Goal: Information Seeking & Learning: Learn about a topic

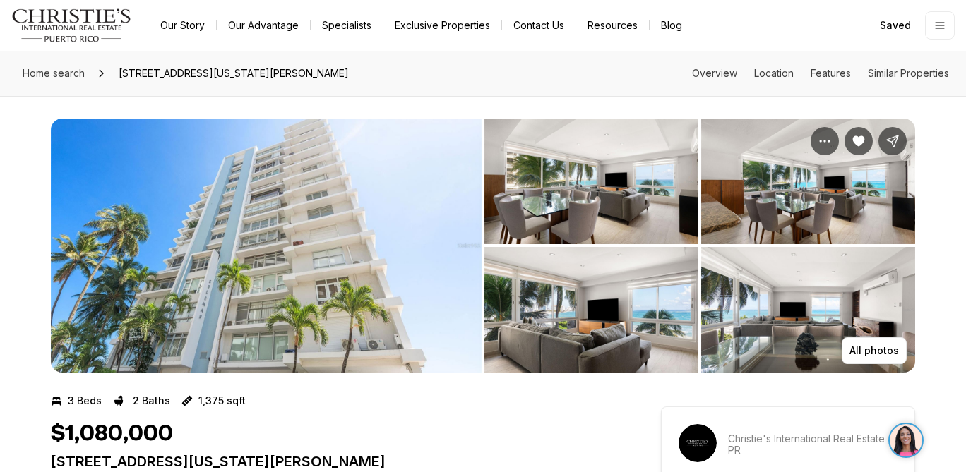
click at [278, 184] on img "View image gallery" at bounding box center [266, 246] width 431 height 254
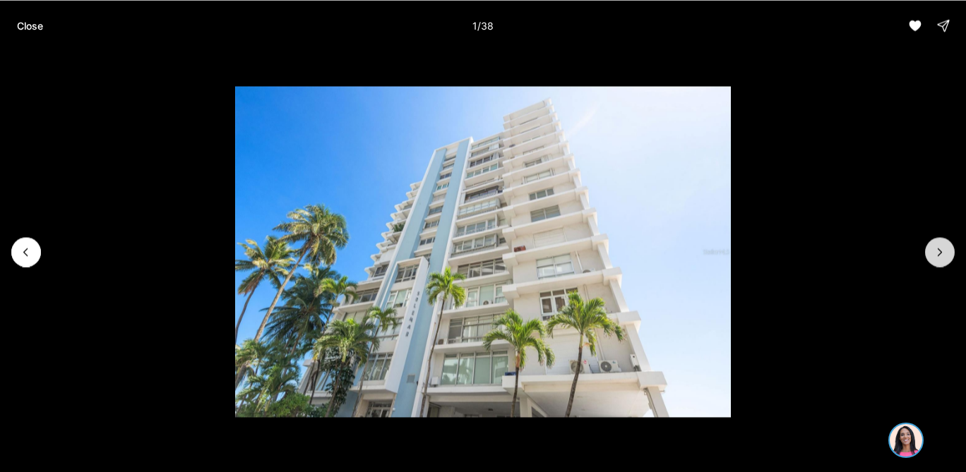
click at [947, 252] on button "Next slide" at bounding box center [940, 252] width 30 height 30
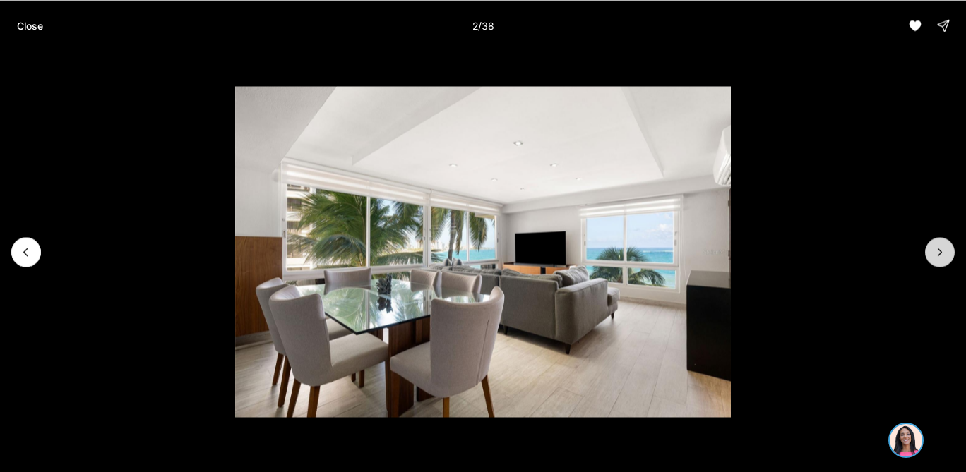
click at [947, 252] on button "Next slide" at bounding box center [940, 252] width 30 height 30
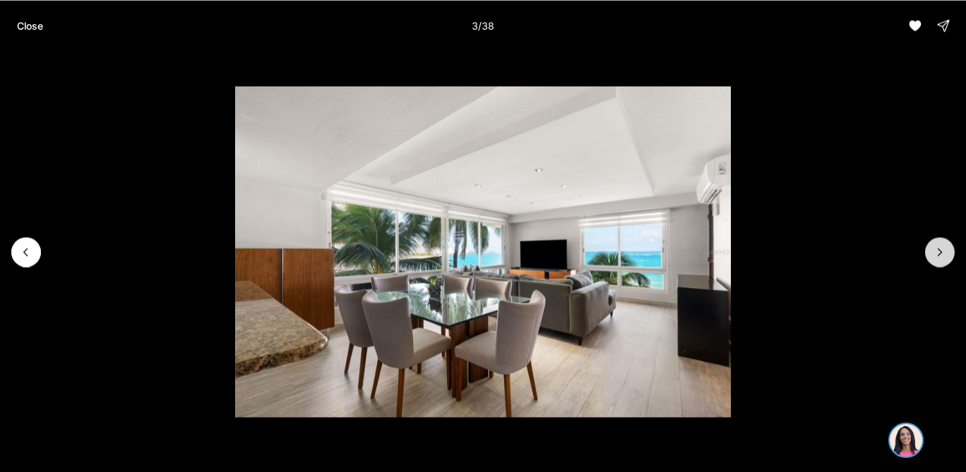
click at [947, 253] on button "Next slide" at bounding box center [940, 252] width 30 height 30
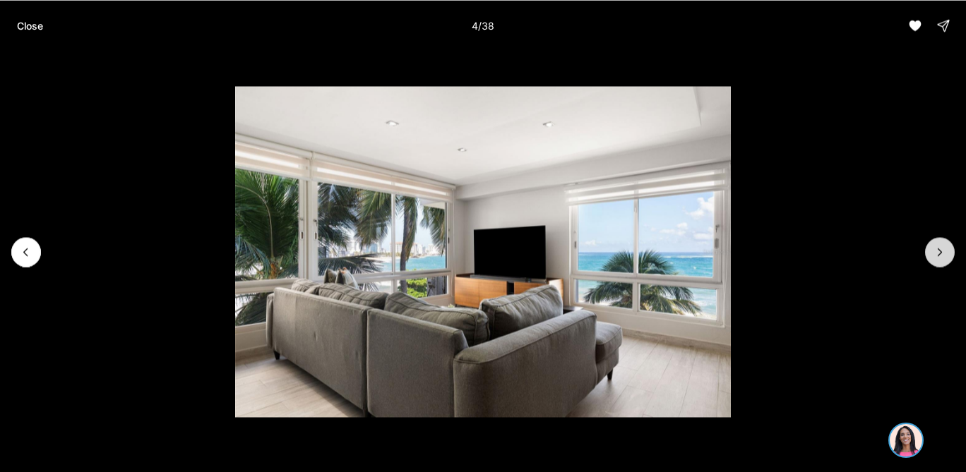
click at [947, 252] on button "Next slide" at bounding box center [940, 252] width 30 height 30
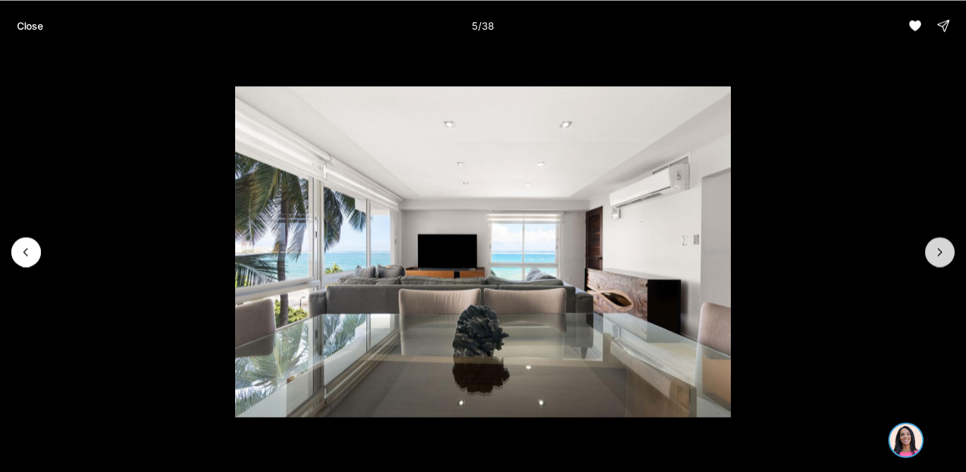
click at [947, 252] on button "Next slide" at bounding box center [940, 252] width 30 height 30
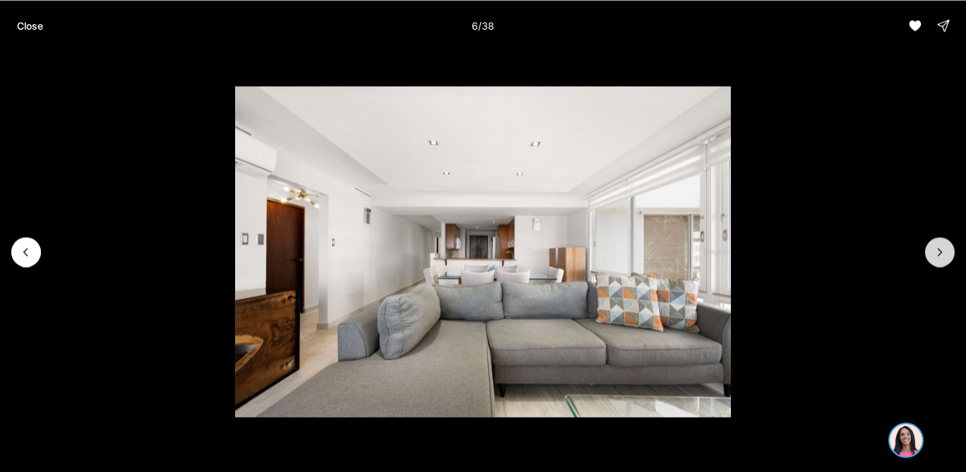
click at [947, 252] on button "Next slide" at bounding box center [940, 252] width 30 height 30
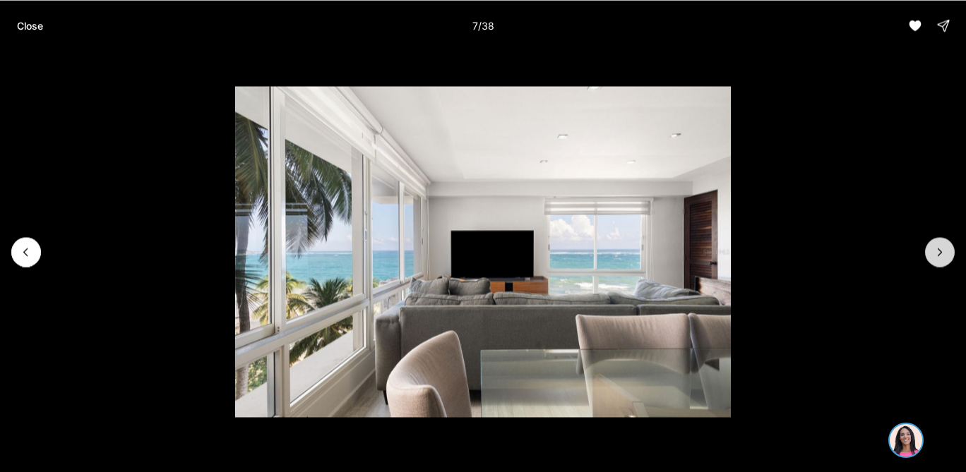
click at [947, 252] on button "Next slide" at bounding box center [940, 252] width 30 height 30
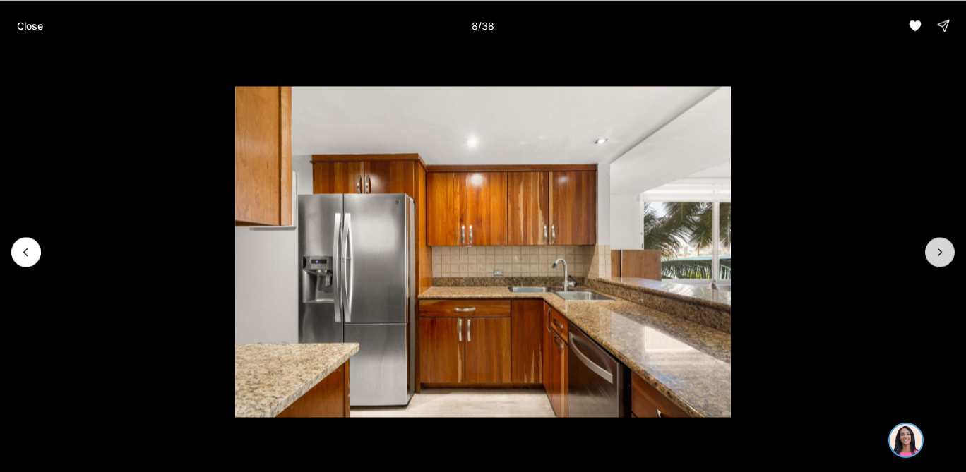
click at [947, 252] on button "Next slide" at bounding box center [940, 252] width 30 height 30
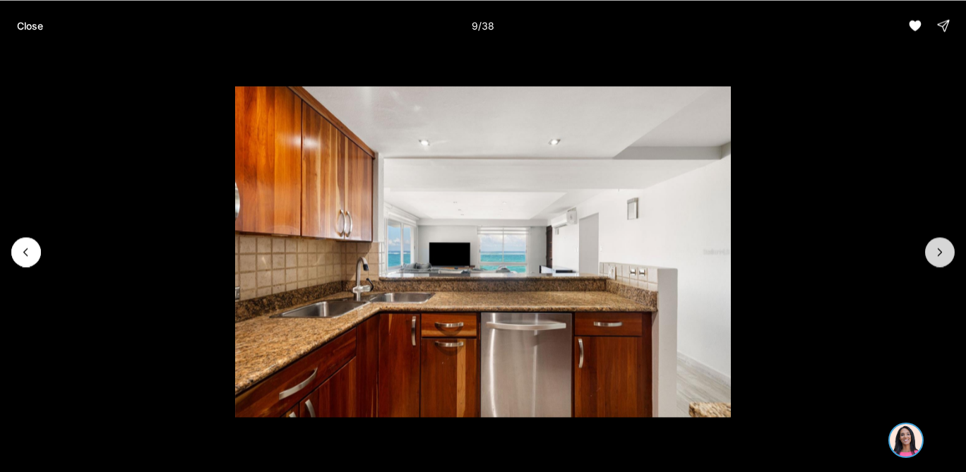
click at [947, 252] on button "Next slide" at bounding box center [940, 252] width 30 height 30
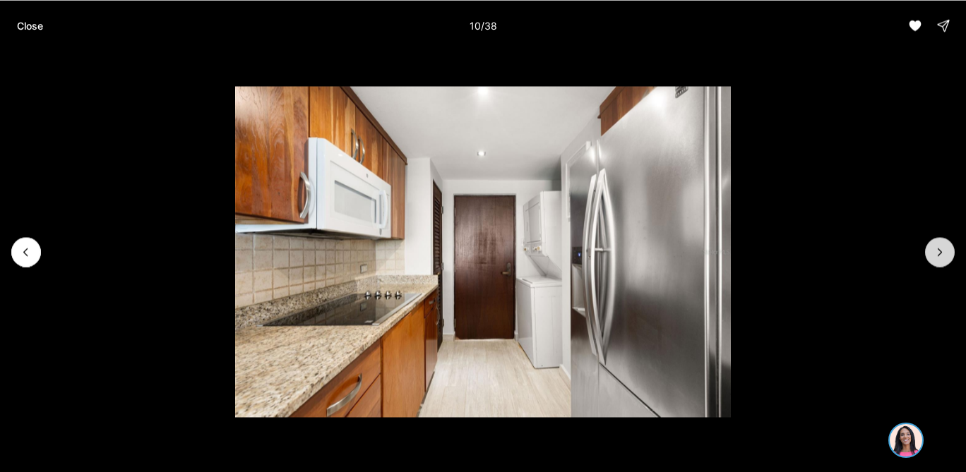
click at [947, 253] on button "Next slide" at bounding box center [940, 252] width 30 height 30
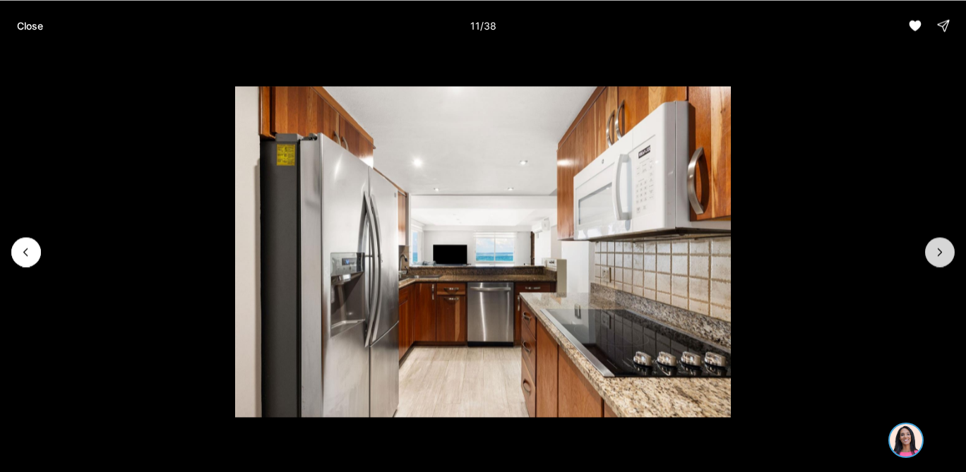
click at [947, 253] on button "Next slide" at bounding box center [940, 252] width 30 height 30
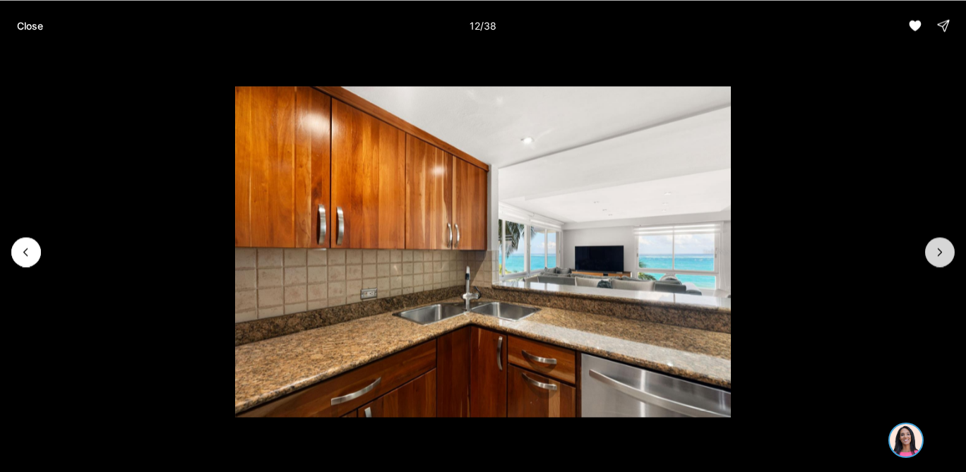
click at [947, 253] on button "Next slide" at bounding box center [940, 252] width 30 height 30
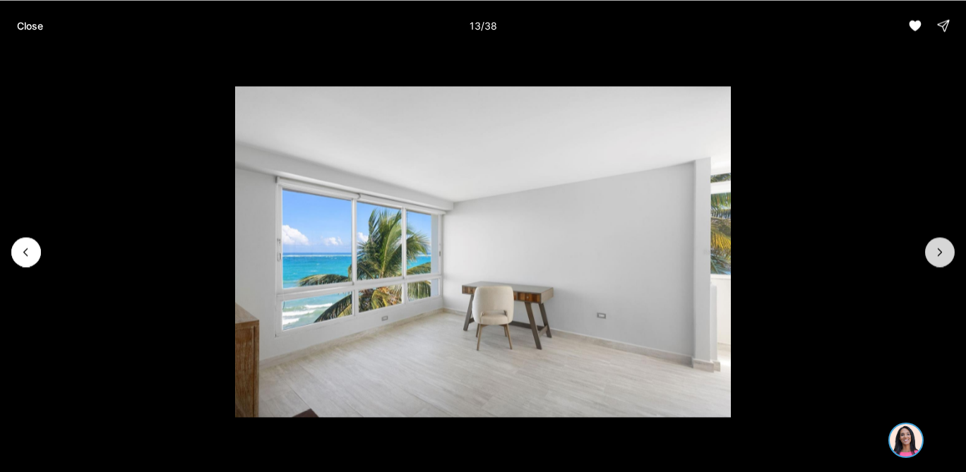
click at [947, 253] on button "Next slide" at bounding box center [940, 252] width 30 height 30
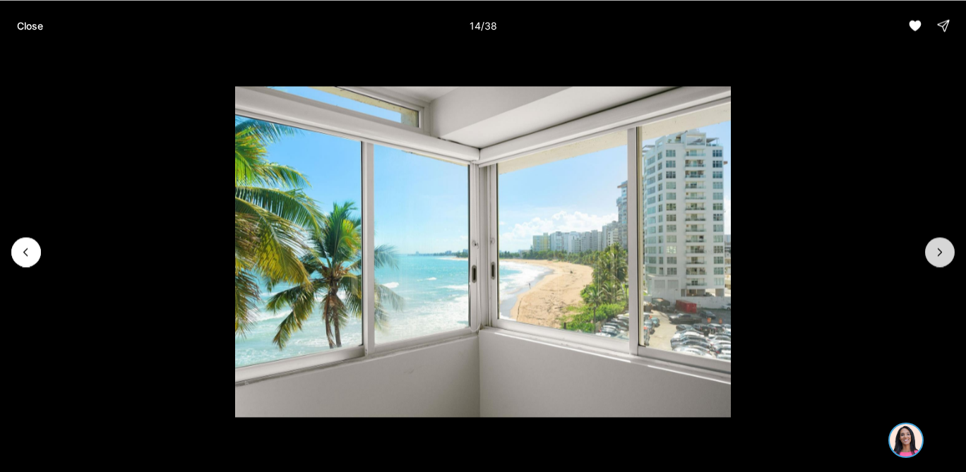
click at [947, 254] on button "Next slide" at bounding box center [940, 252] width 30 height 30
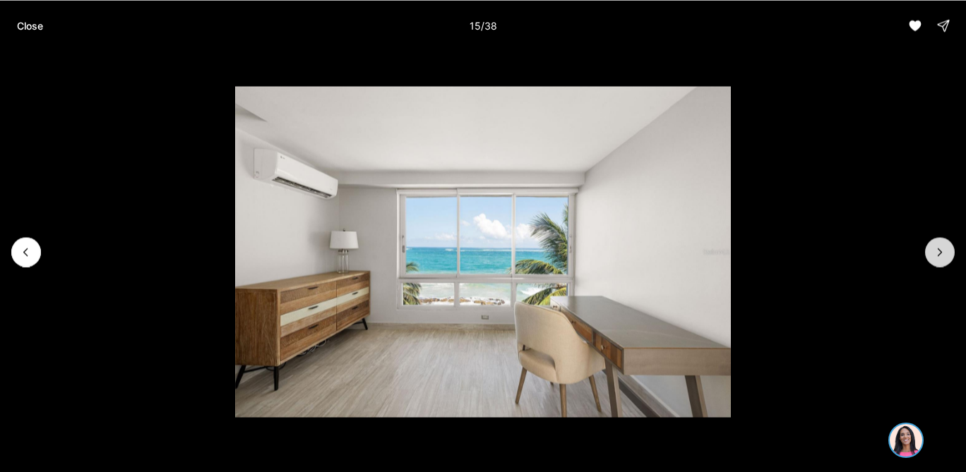
click at [947, 255] on button "Next slide" at bounding box center [940, 252] width 30 height 30
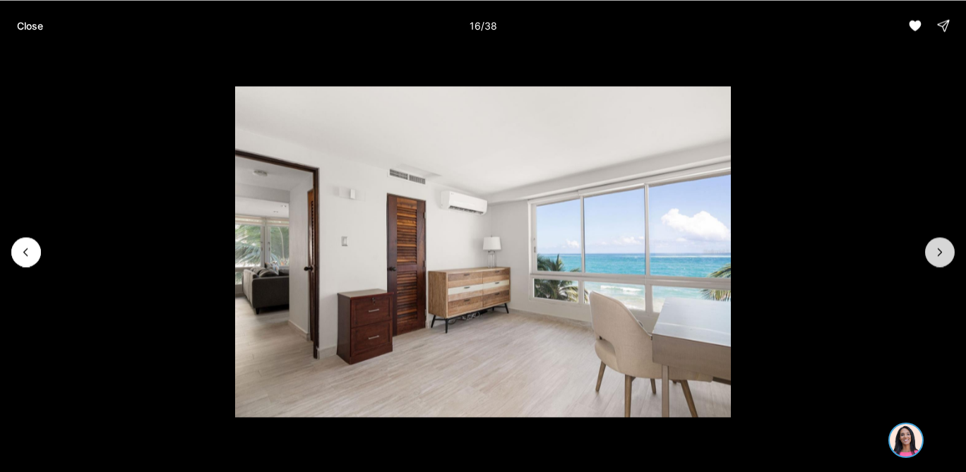
click at [947, 255] on button "Next slide" at bounding box center [940, 252] width 30 height 30
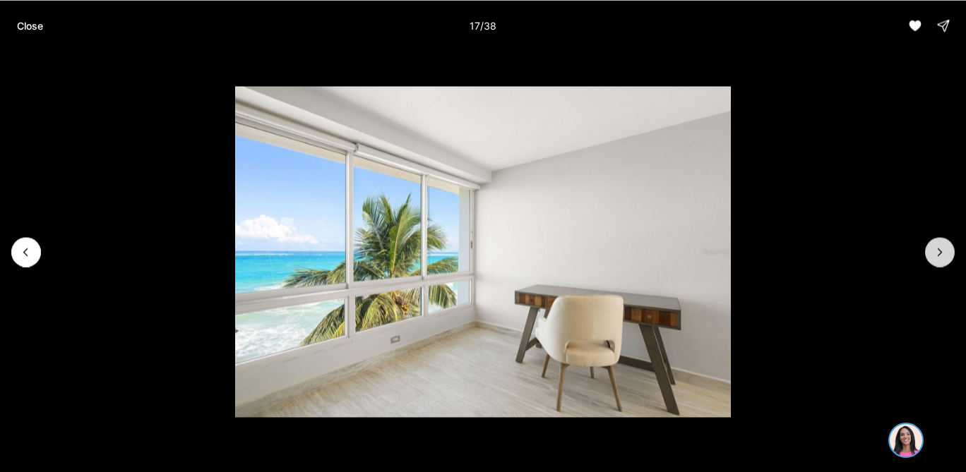
click at [947, 256] on button "Next slide" at bounding box center [940, 252] width 30 height 30
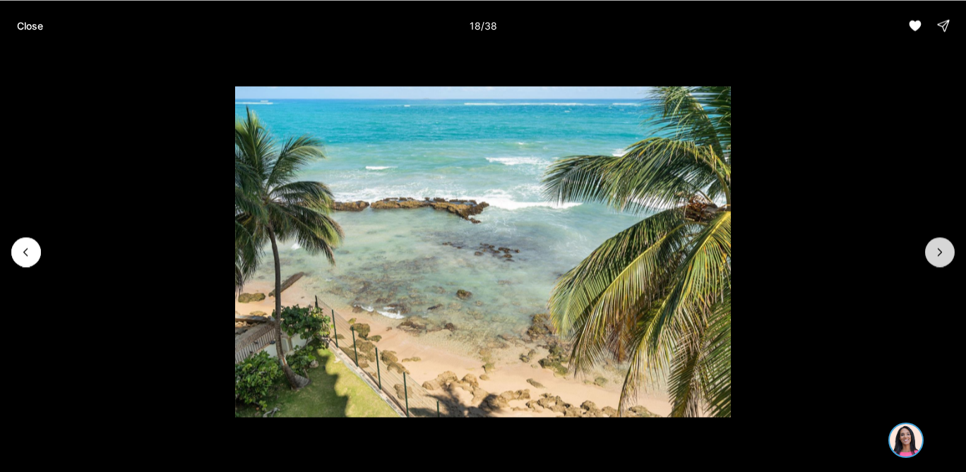
click at [947, 256] on button "Next slide" at bounding box center [940, 252] width 30 height 30
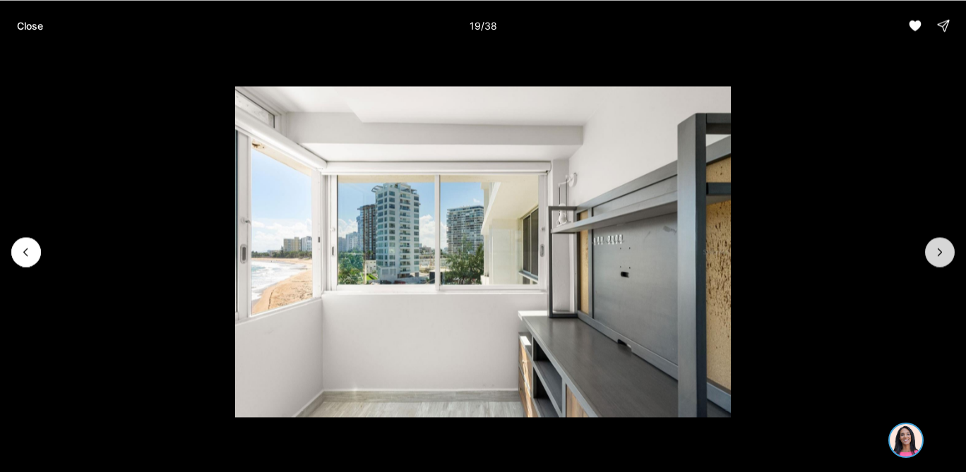
click at [947, 256] on button "Next slide" at bounding box center [940, 252] width 30 height 30
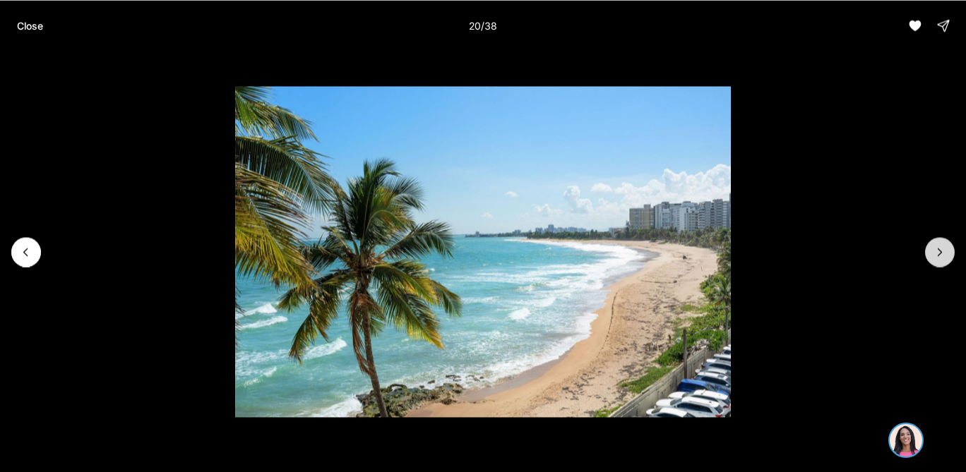
click at [947, 256] on button "Next slide" at bounding box center [940, 252] width 30 height 30
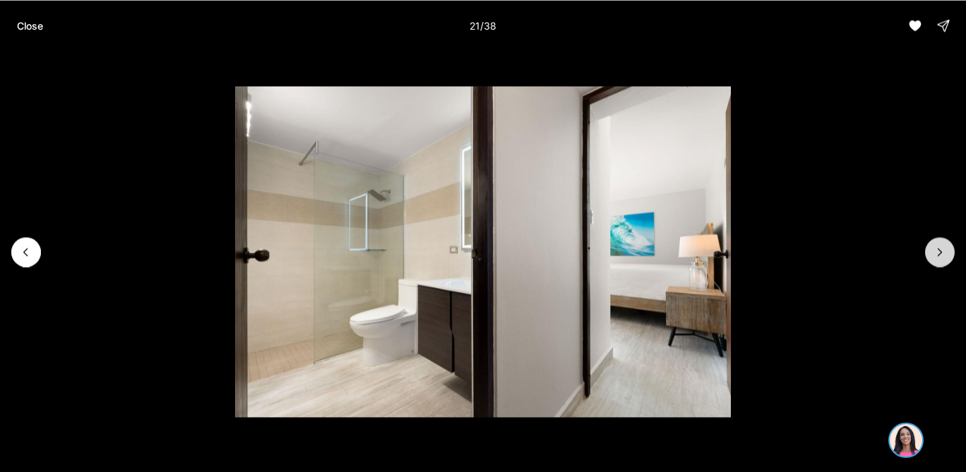
click at [947, 256] on button "Next slide" at bounding box center [940, 252] width 30 height 30
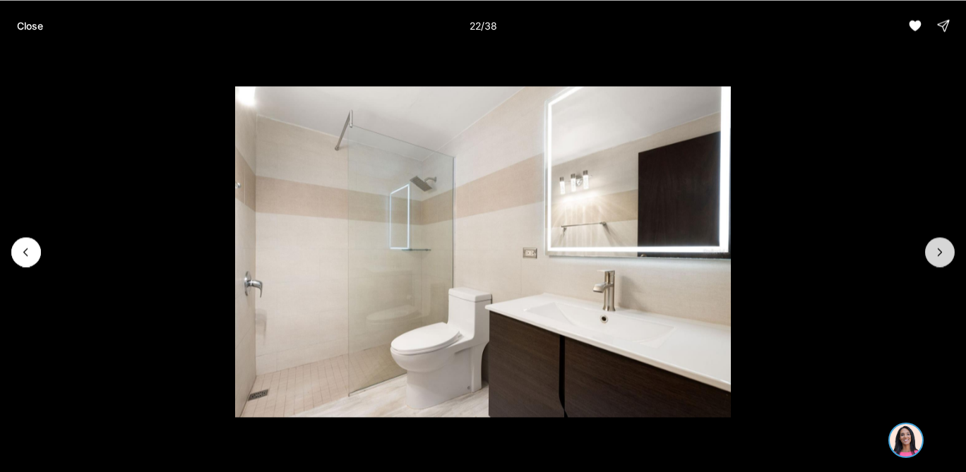
click at [947, 257] on button "Next slide" at bounding box center [940, 252] width 30 height 30
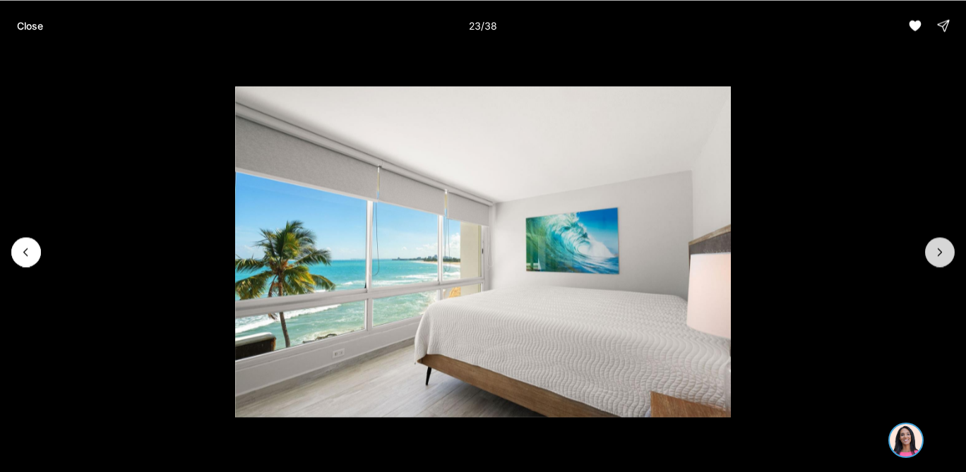
click at [947, 257] on button "Next slide" at bounding box center [940, 252] width 30 height 30
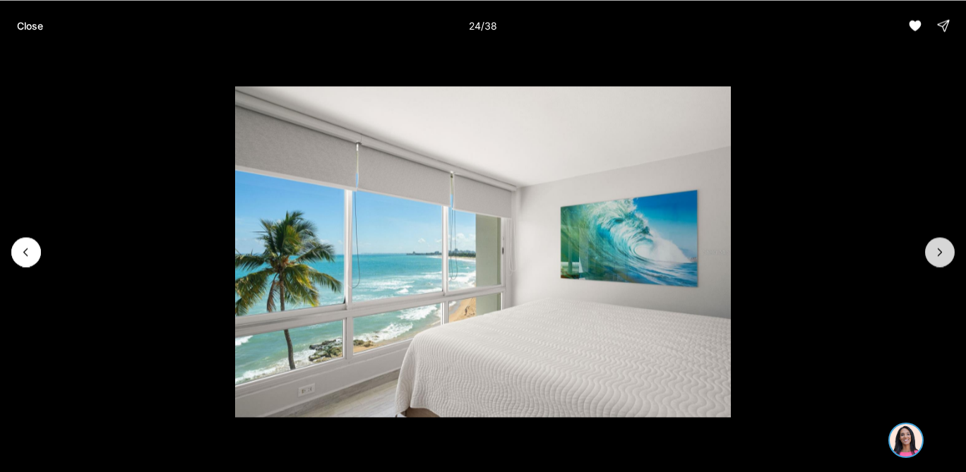
click at [947, 257] on button "Next slide" at bounding box center [940, 252] width 30 height 30
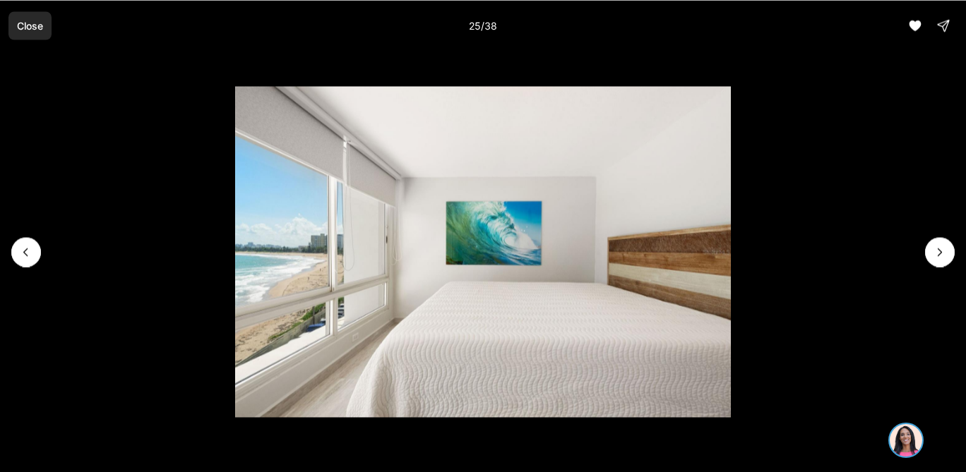
click at [25, 23] on p "Close" at bounding box center [30, 25] width 26 height 11
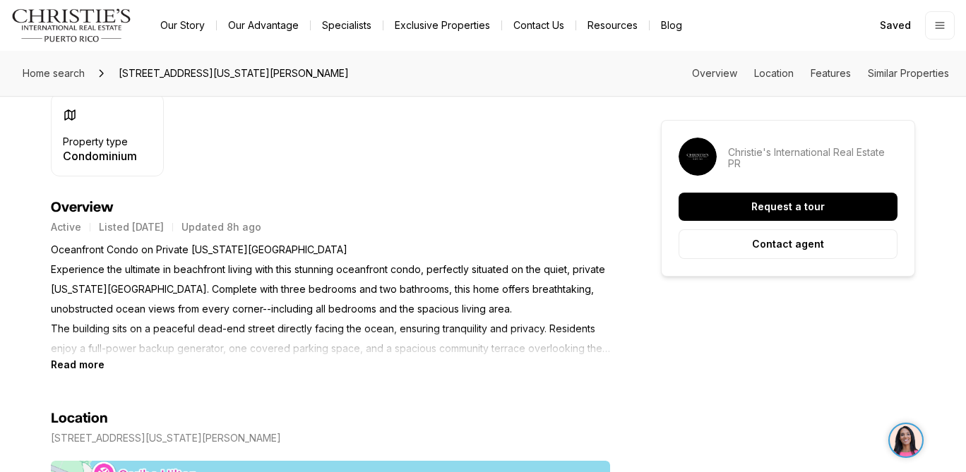
scroll to position [523, 0]
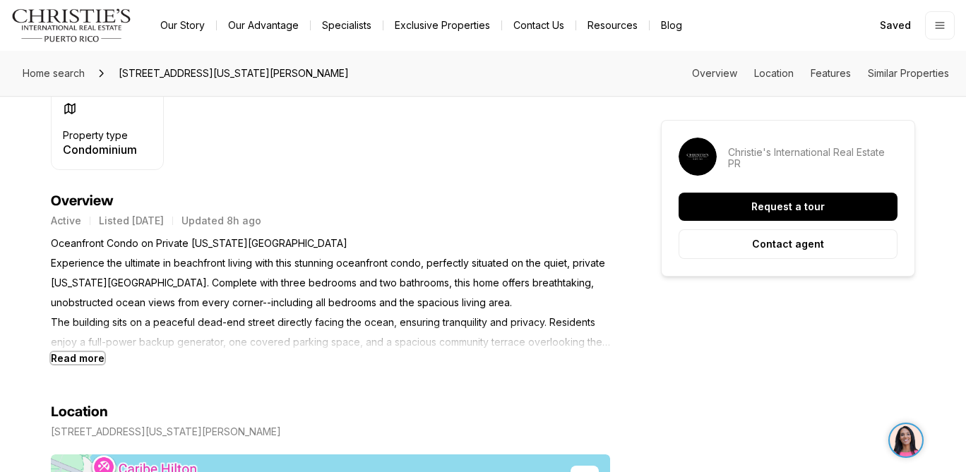
click at [82, 353] on b "Read more" at bounding box center [78, 358] width 54 height 12
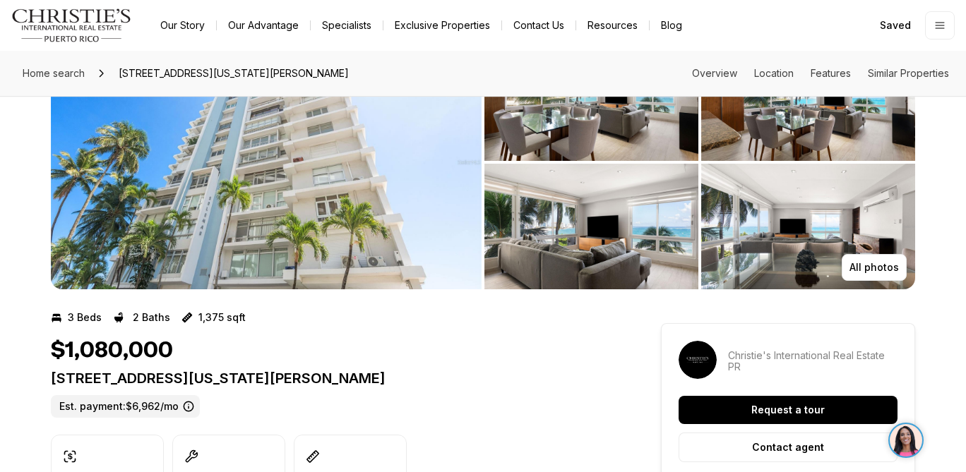
scroll to position [0, 0]
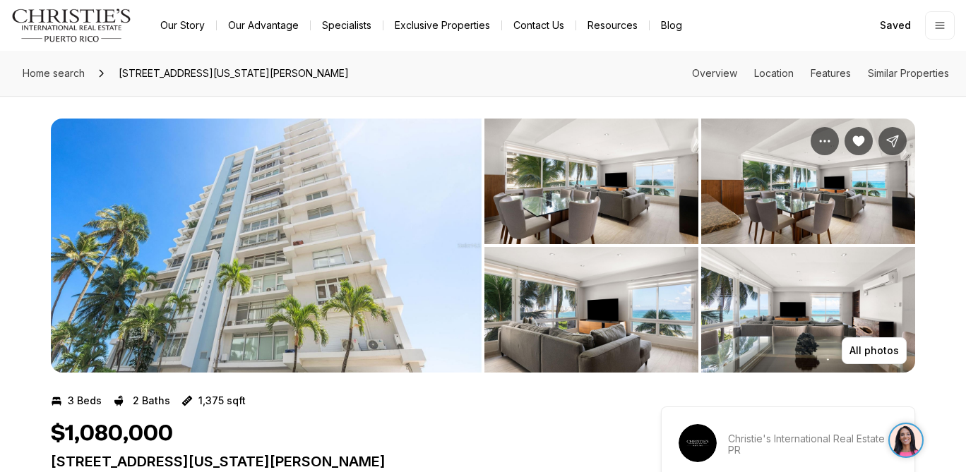
click at [311, 266] on img "View image gallery" at bounding box center [266, 246] width 431 height 254
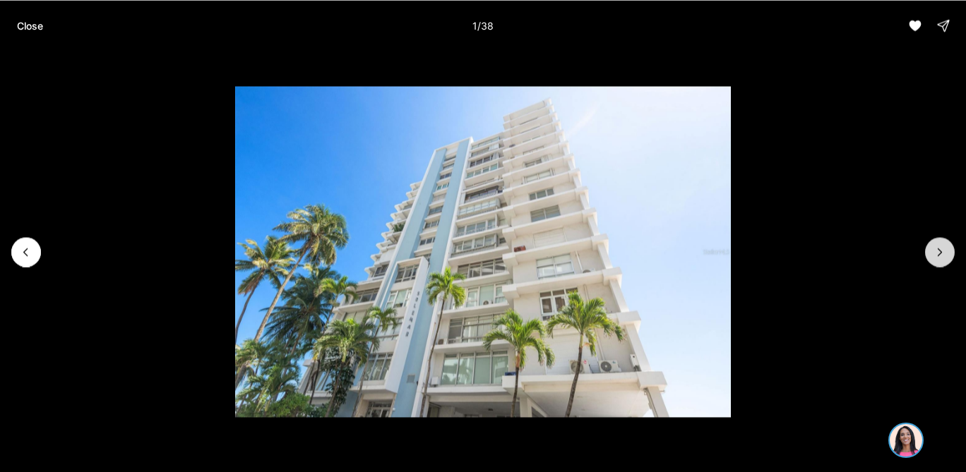
click at [945, 256] on icon "Next slide" at bounding box center [940, 252] width 14 height 14
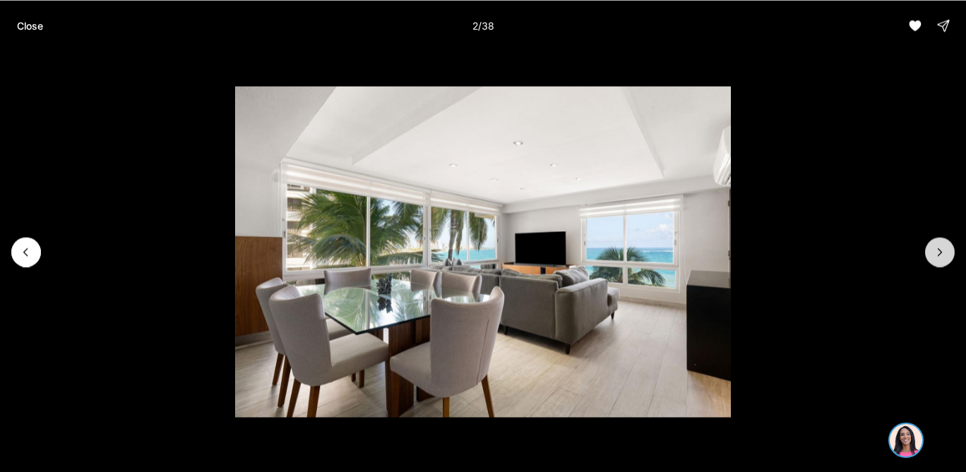
click at [945, 256] on icon "Next slide" at bounding box center [940, 252] width 14 height 14
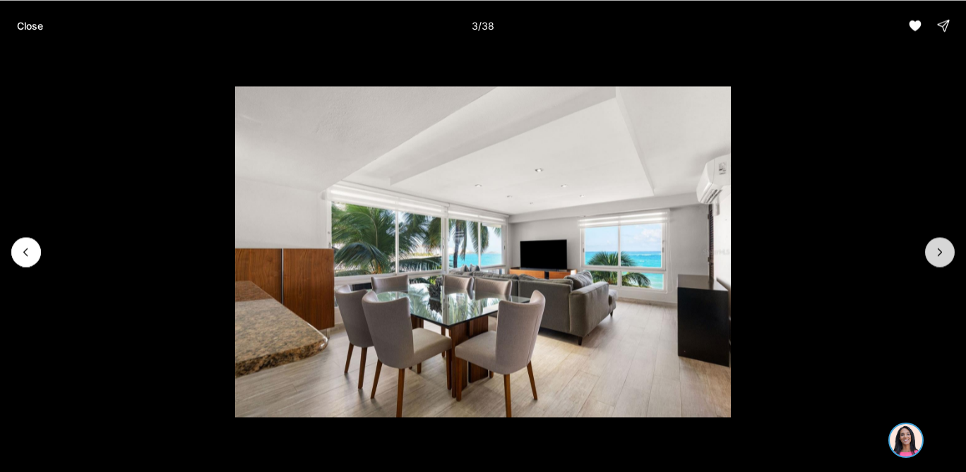
click at [945, 256] on icon "Next slide" at bounding box center [940, 252] width 14 height 14
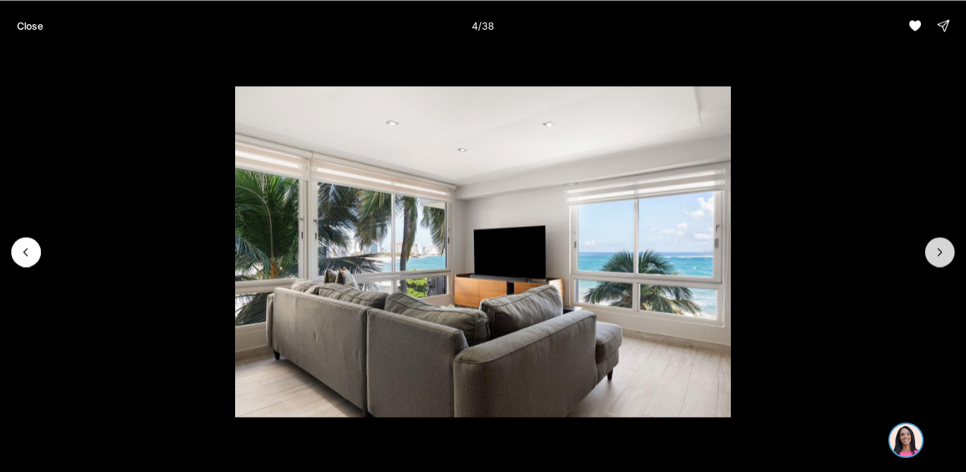
click at [945, 256] on icon "Next slide" at bounding box center [940, 252] width 14 height 14
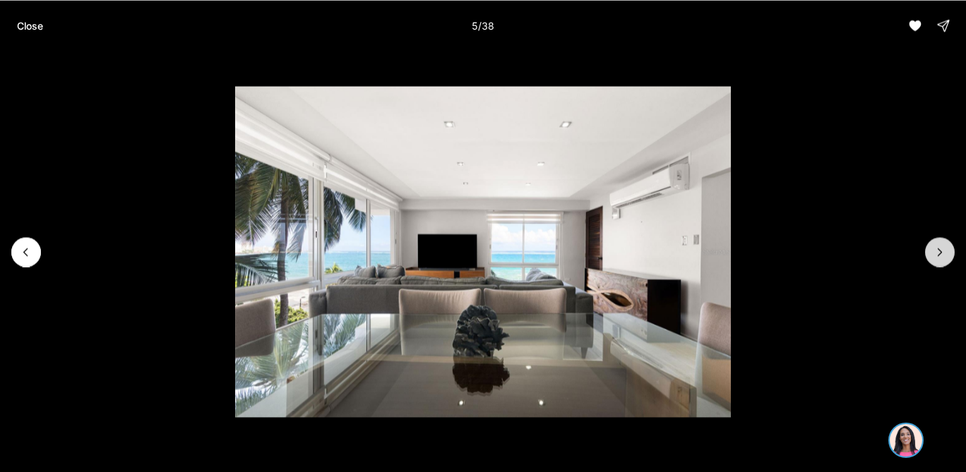
click at [945, 256] on icon "Next slide" at bounding box center [940, 252] width 14 height 14
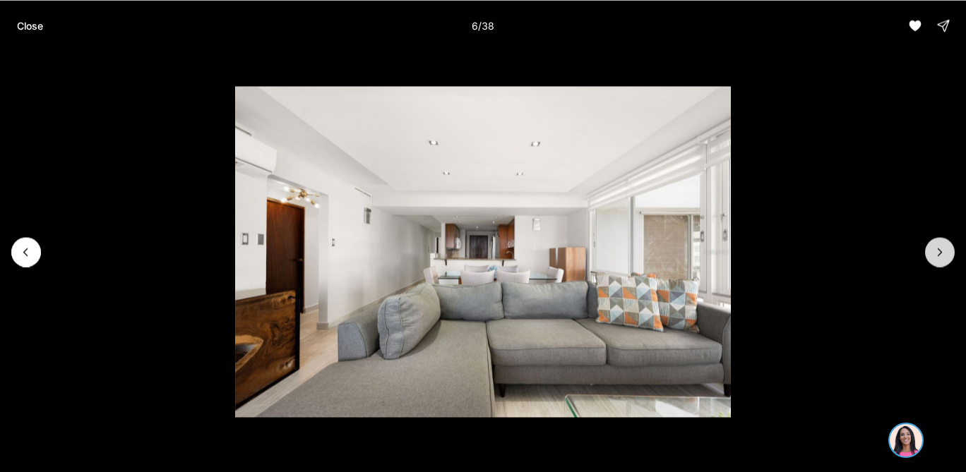
click at [945, 256] on icon "Next slide" at bounding box center [940, 252] width 14 height 14
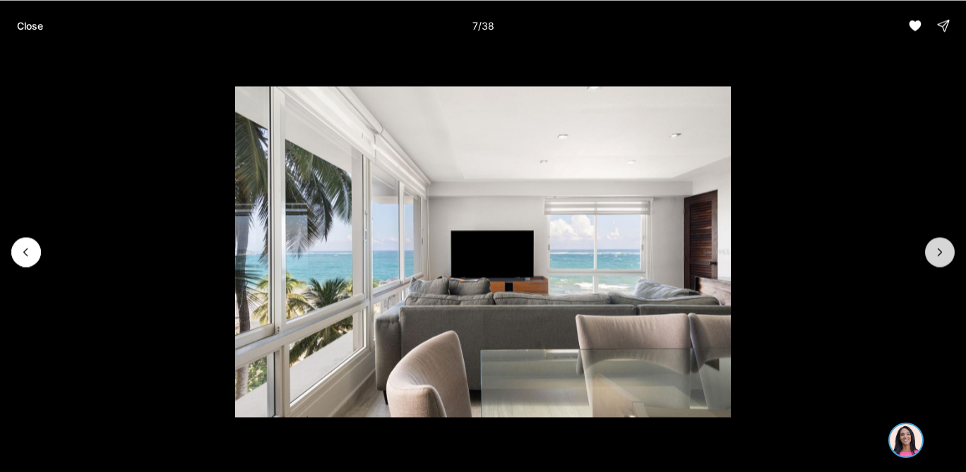
click at [945, 256] on icon "Next slide" at bounding box center [940, 252] width 14 height 14
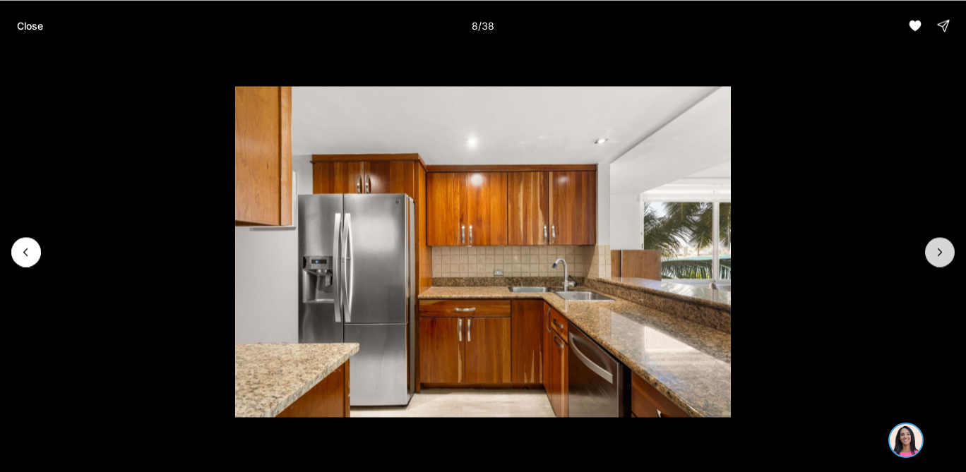
click at [945, 258] on icon "Next slide" at bounding box center [940, 252] width 14 height 14
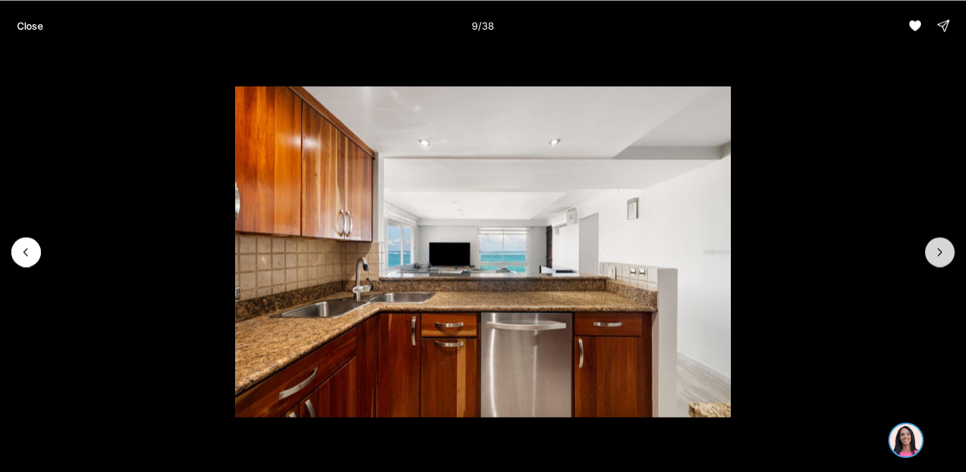
click at [945, 258] on button "Next slide" at bounding box center [940, 252] width 30 height 30
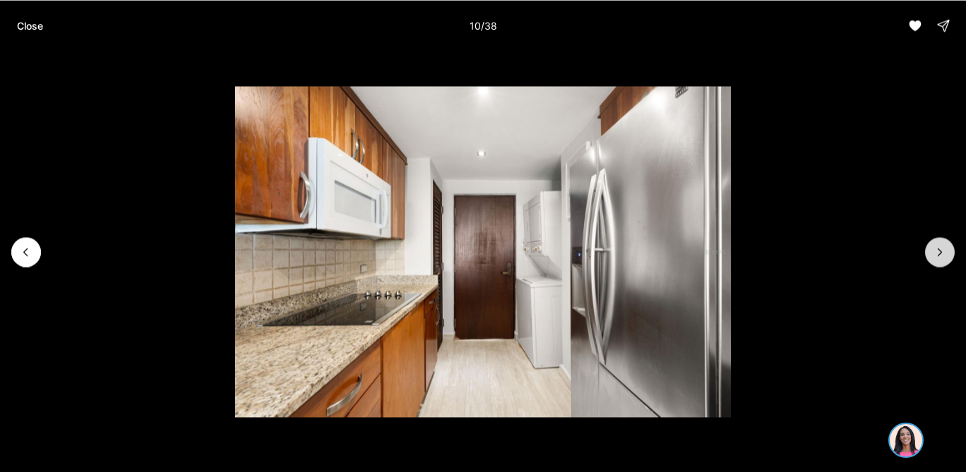
click at [945, 257] on icon "Next slide" at bounding box center [940, 252] width 14 height 14
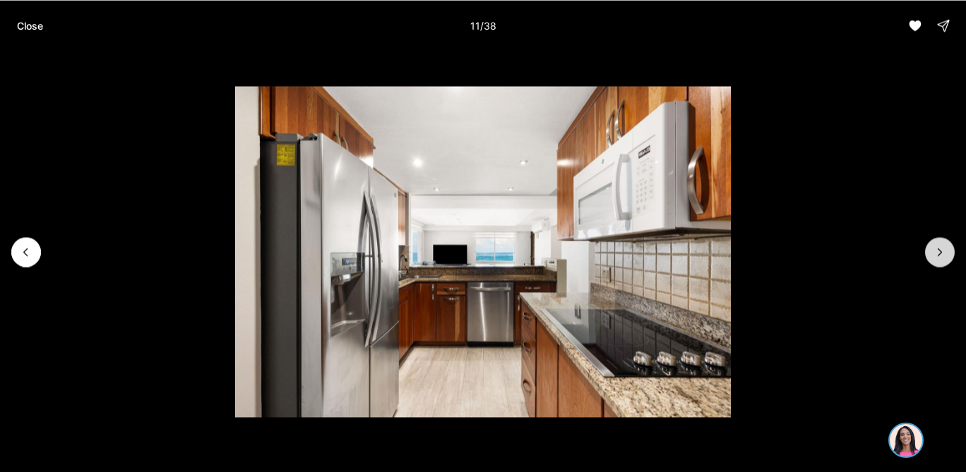
click at [945, 257] on icon "Next slide" at bounding box center [940, 252] width 14 height 14
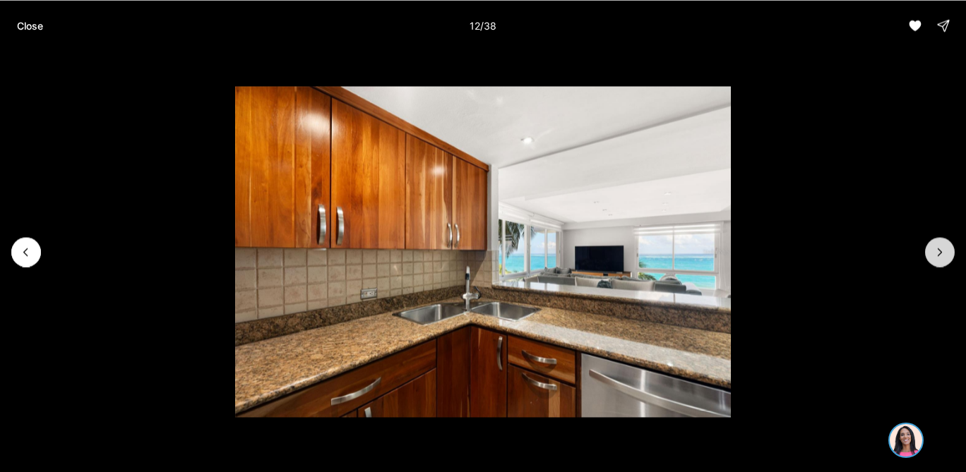
click at [945, 257] on icon "Next slide" at bounding box center [940, 252] width 14 height 14
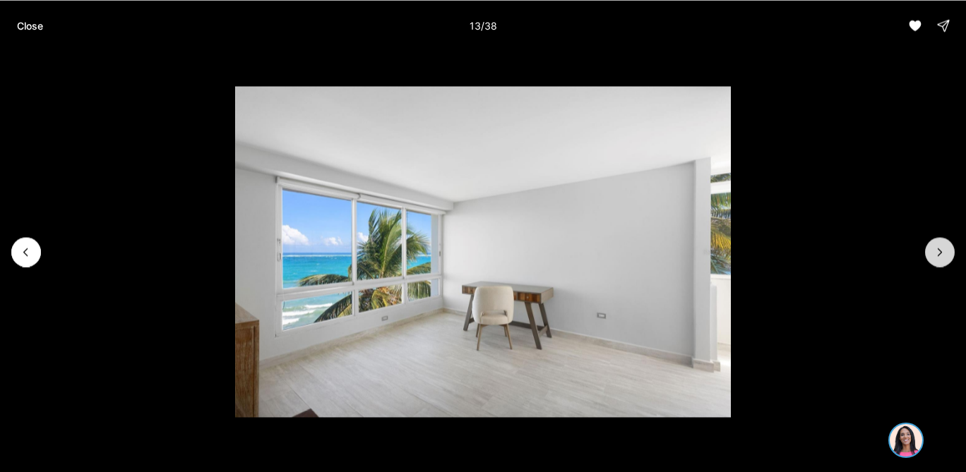
click at [945, 257] on icon "Next slide" at bounding box center [940, 252] width 14 height 14
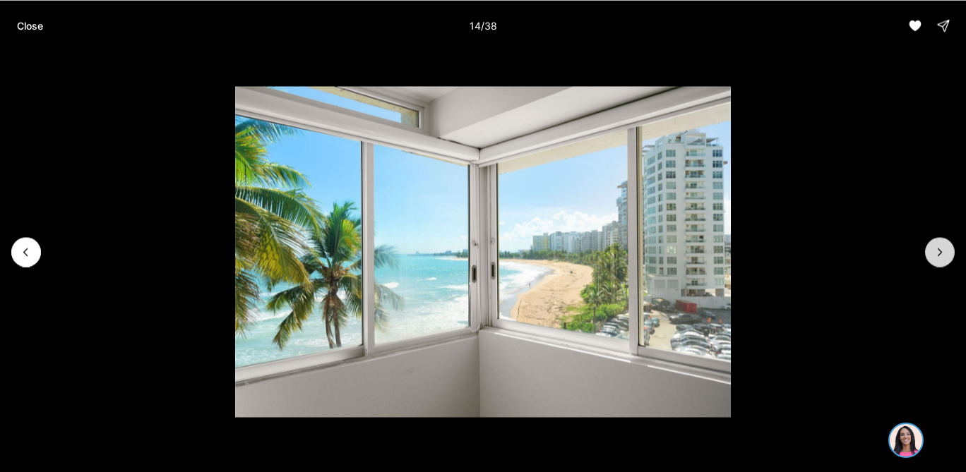
click at [945, 257] on icon "Next slide" at bounding box center [940, 252] width 14 height 14
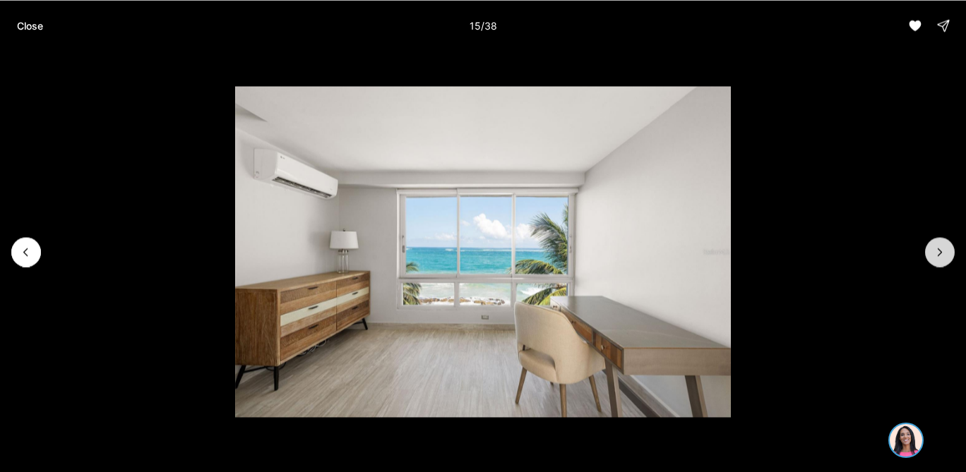
click at [945, 257] on icon "Next slide" at bounding box center [940, 252] width 14 height 14
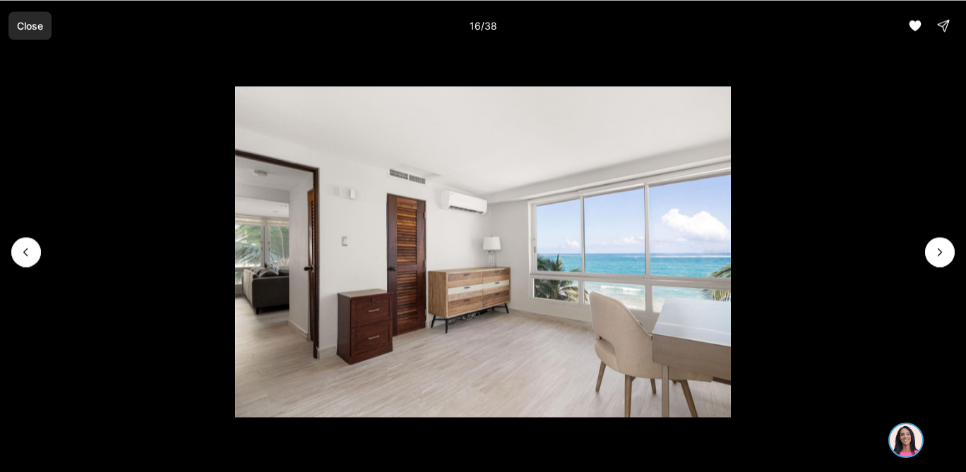
click at [33, 31] on p "Close" at bounding box center [30, 25] width 26 height 11
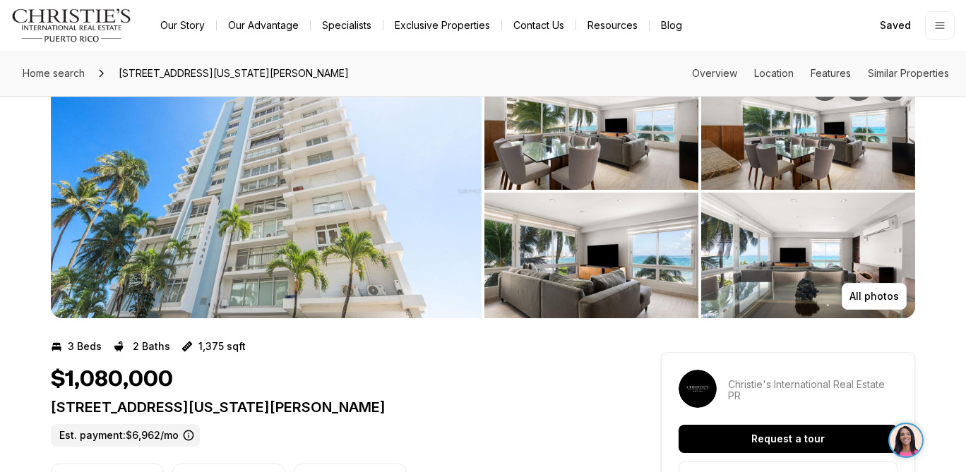
scroll to position [74, 0]
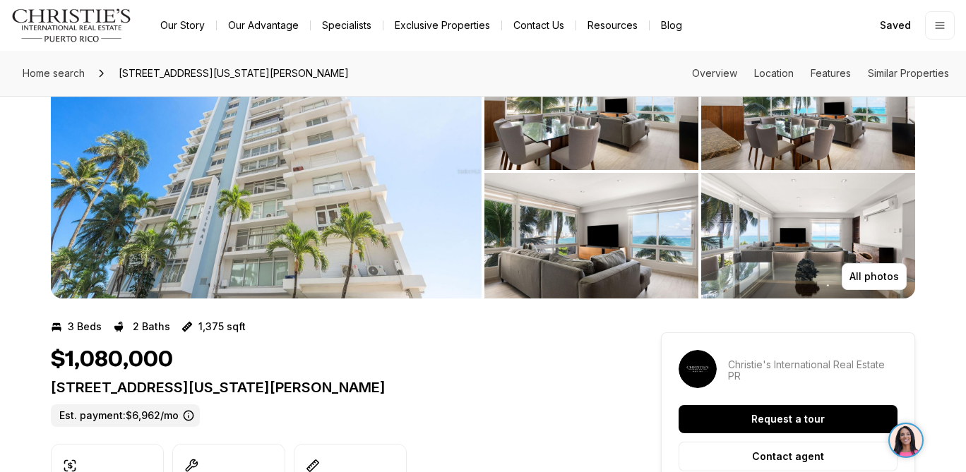
drag, startPoint x: 383, startPoint y: 462, endPoint x: 53, endPoint y: 388, distance: 338.5
click at [53, 388] on p "1 WASHINGTON ST. #4-A SAN JUAN PR, 00907" at bounding box center [330, 387] width 559 height 17
copy p "1 WASHINGTON ST. #4-A SAN JUAN PR, 00907"
click at [602, 136] on img "View image gallery" at bounding box center [591, 107] width 214 height 126
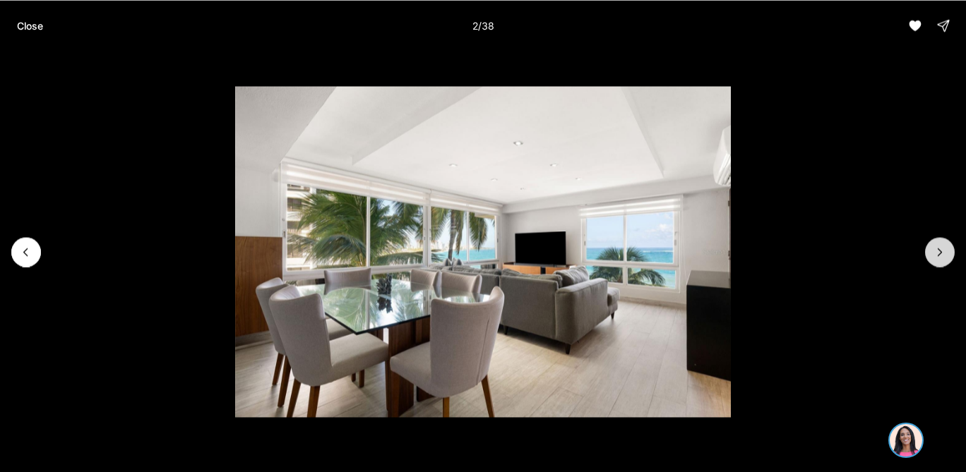
click at [942, 251] on icon "Next slide" at bounding box center [940, 252] width 14 height 14
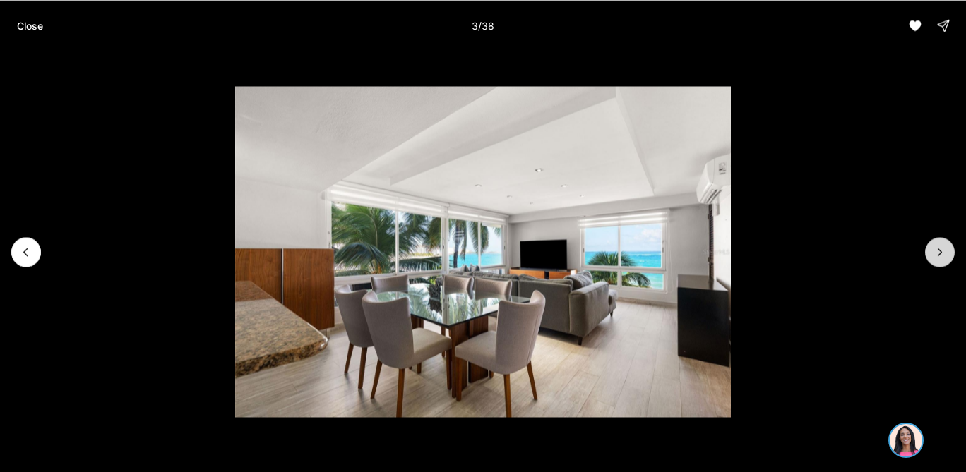
click at [942, 251] on icon "Next slide" at bounding box center [940, 252] width 14 height 14
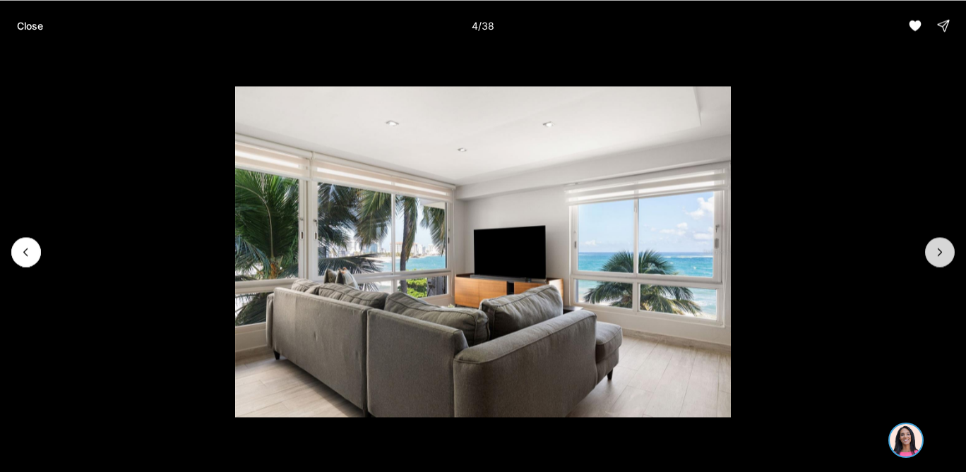
click at [942, 251] on icon "Next slide" at bounding box center [940, 252] width 14 height 14
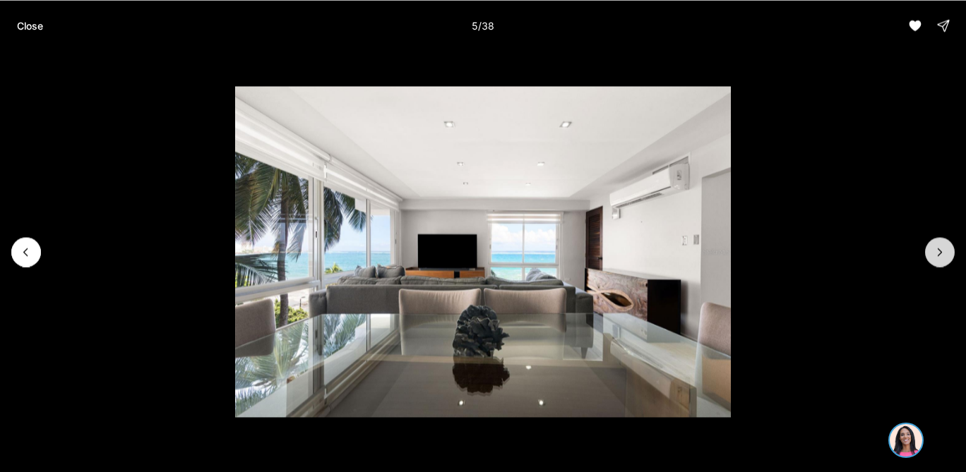
click at [942, 251] on icon "Next slide" at bounding box center [940, 252] width 14 height 14
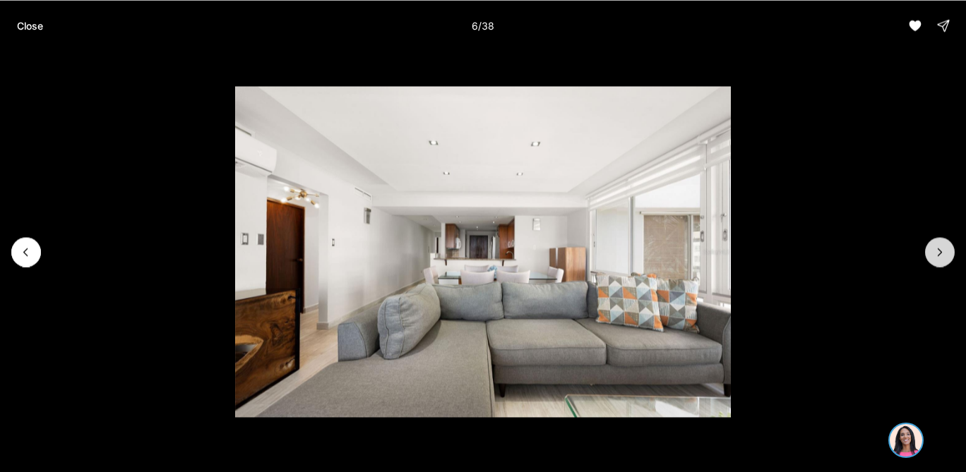
click at [942, 252] on icon "Next slide" at bounding box center [940, 252] width 14 height 14
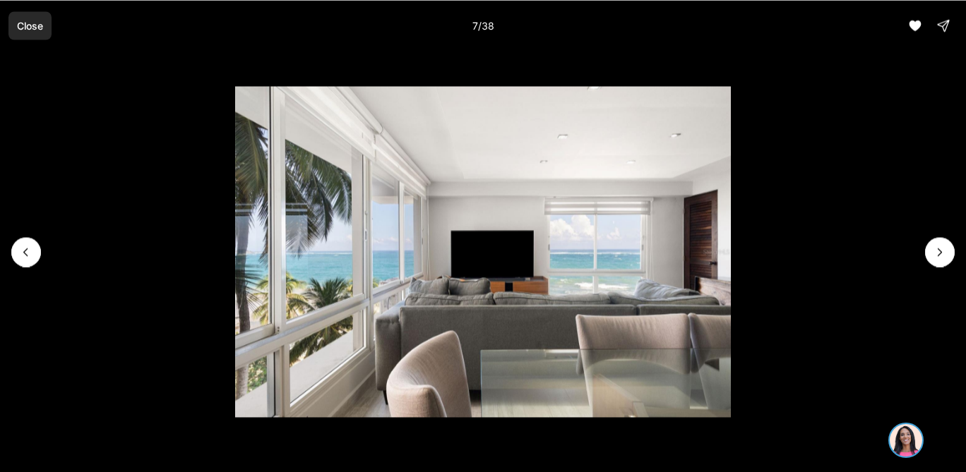
click at [37, 26] on p "Close" at bounding box center [30, 25] width 26 height 11
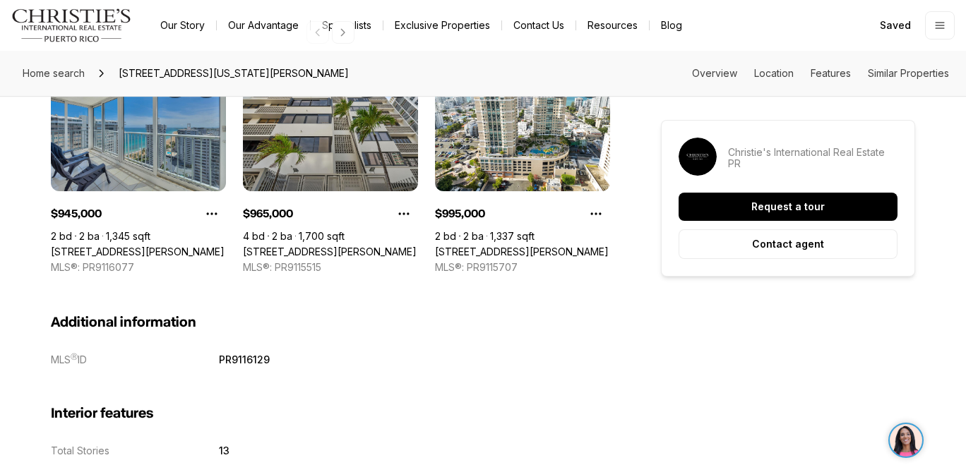
scroll to position [0, 0]
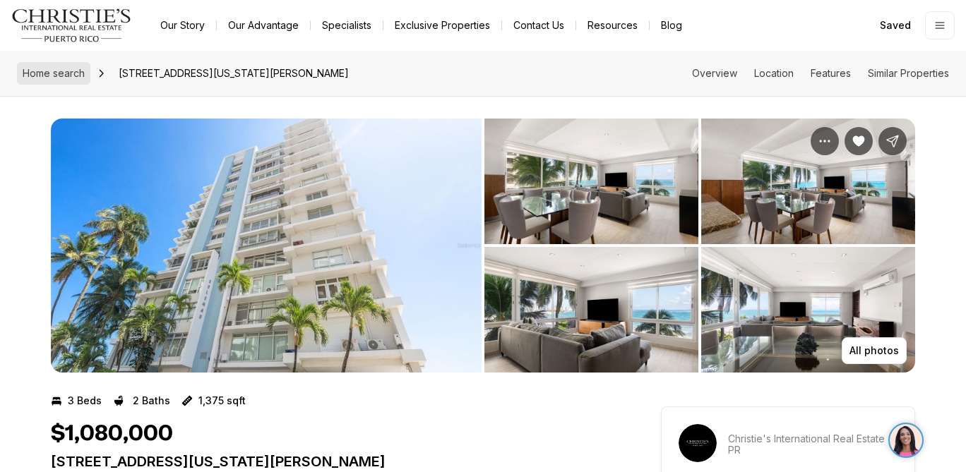
click at [61, 68] on span "Home search" at bounding box center [54, 73] width 62 height 12
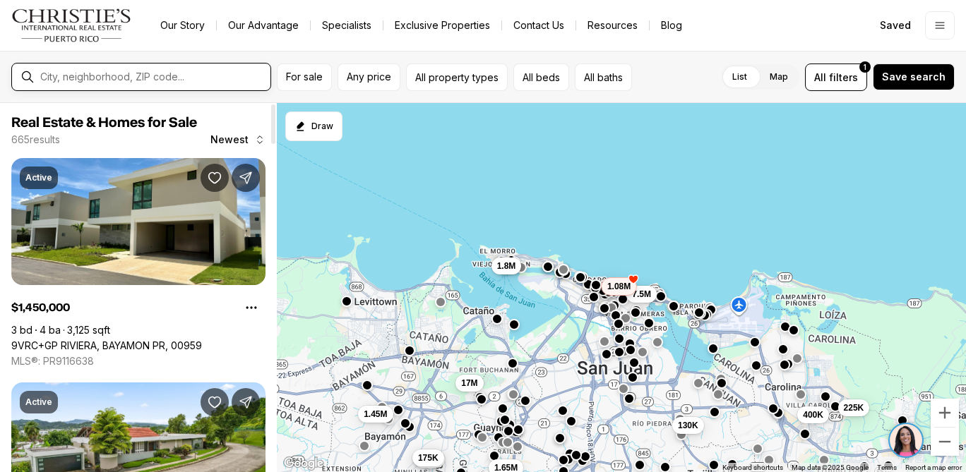
click at [155, 77] on input "text" at bounding box center [152, 76] width 225 height 11
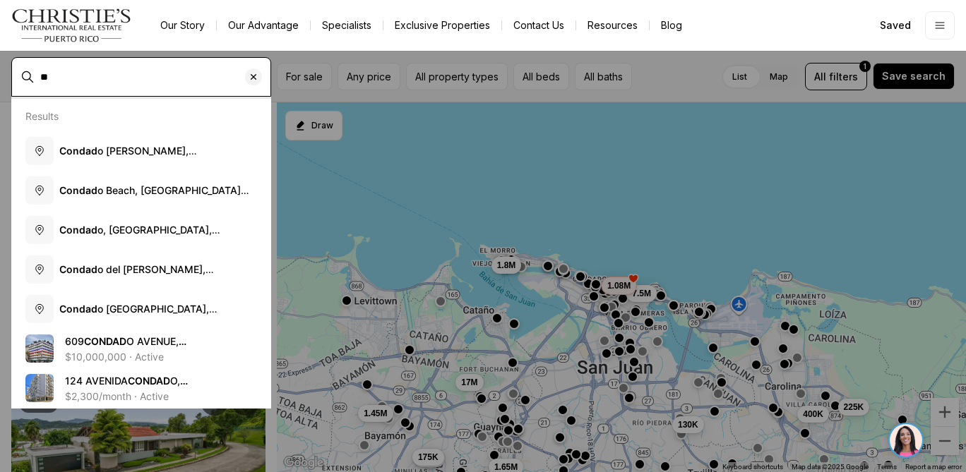
type input "*"
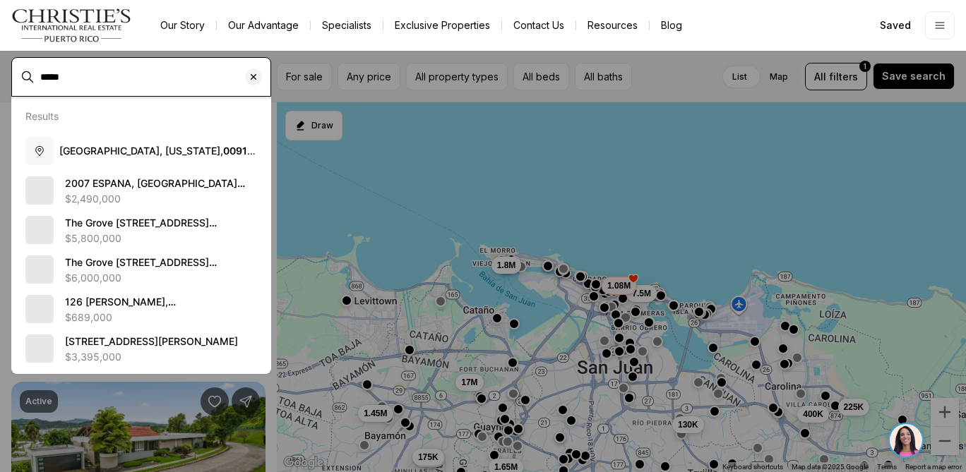
type input "*****"
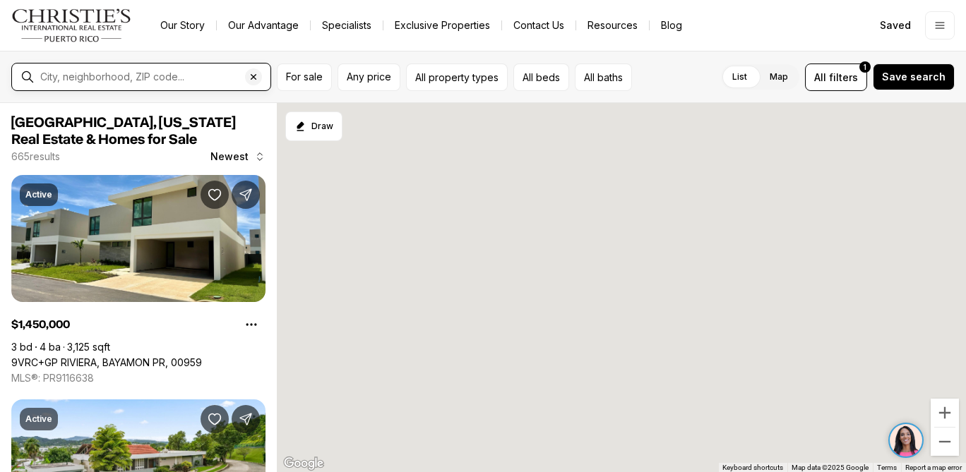
type input "**********"
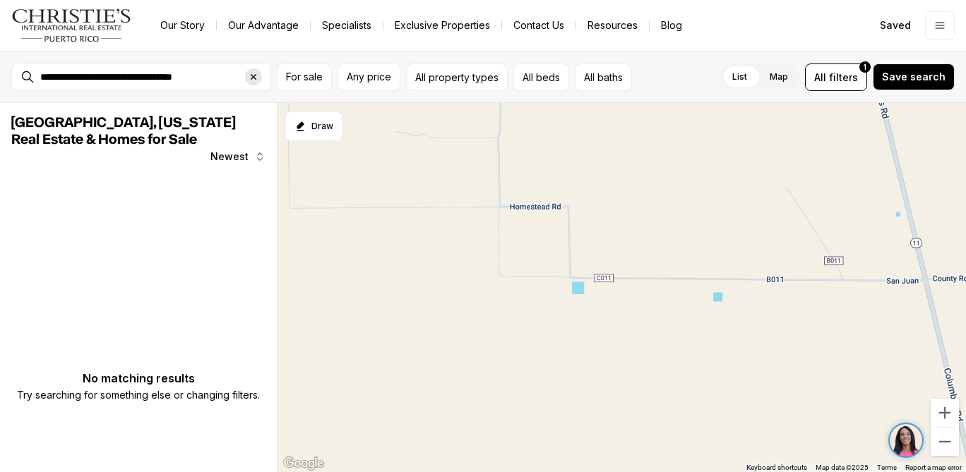
click at [257, 78] on icon "Clear search input" at bounding box center [253, 76] width 11 height 11
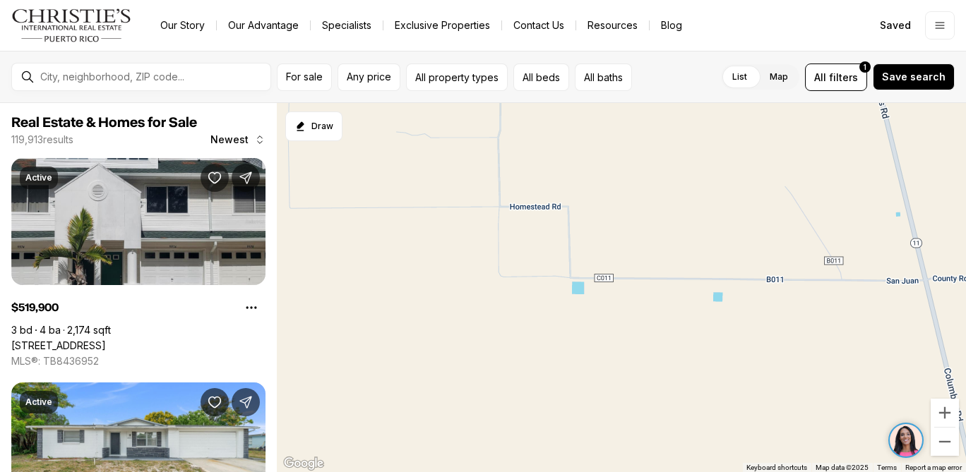
click at [104, 28] on img "Main navigation" at bounding box center [71, 25] width 121 height 34
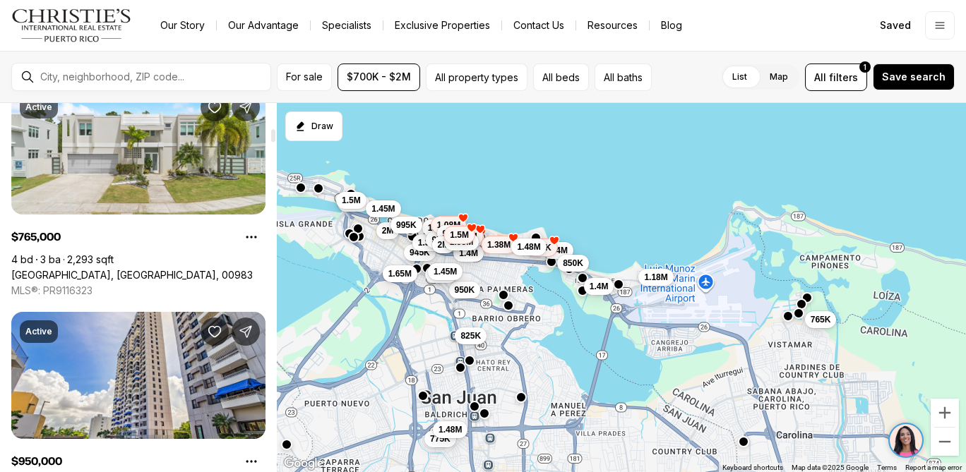
scroll to position [854, 0]
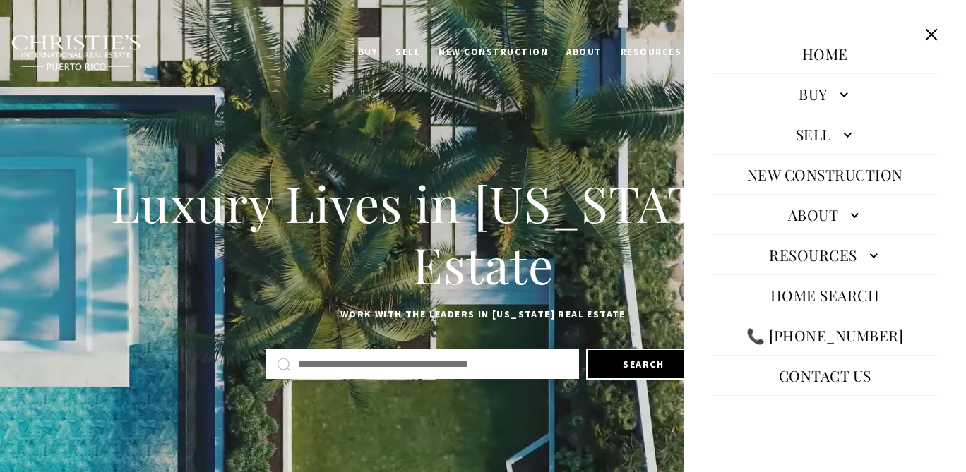
click at [937, 33] on button "Close this option" at bounding box center [931, 34] width 27 height 27
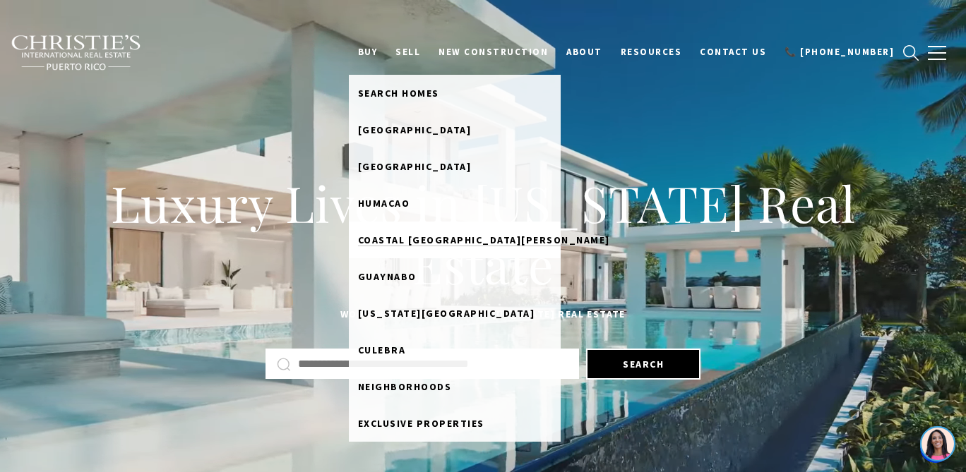
click at [412, 242] on span "Coastal San Juan" at bounding box center [484, 240] width 252 height 13
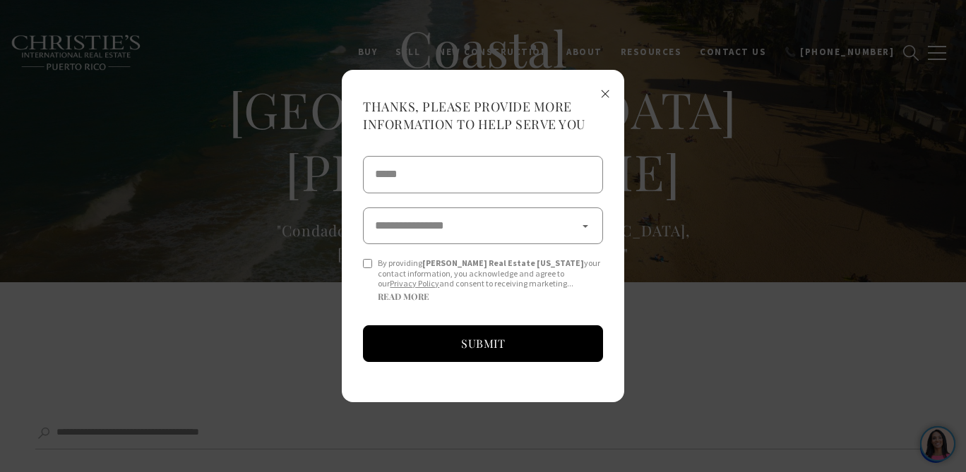
click at [475, 180] on input "Phone Number" at bounding box center [483, 174] width 240 height 37
type input "**********"
click at [477, 230] on select "**********" at bounding box center [483, 226] width 240 height 37
select select "******"
click at [363, 208] on select "**********" at bounding box center [483, 226] width 240 height 37
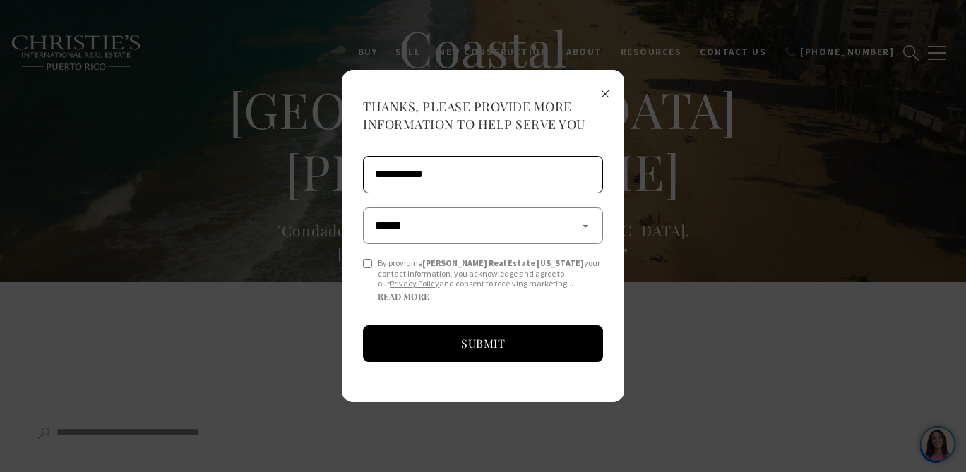
click at [483, 169] on input "**********" at bounding box center [483, 174] width 240 height 37
type input "**********"
click at [605, 98] on span "×" at bounding box center [605, 93] width 10 height 26
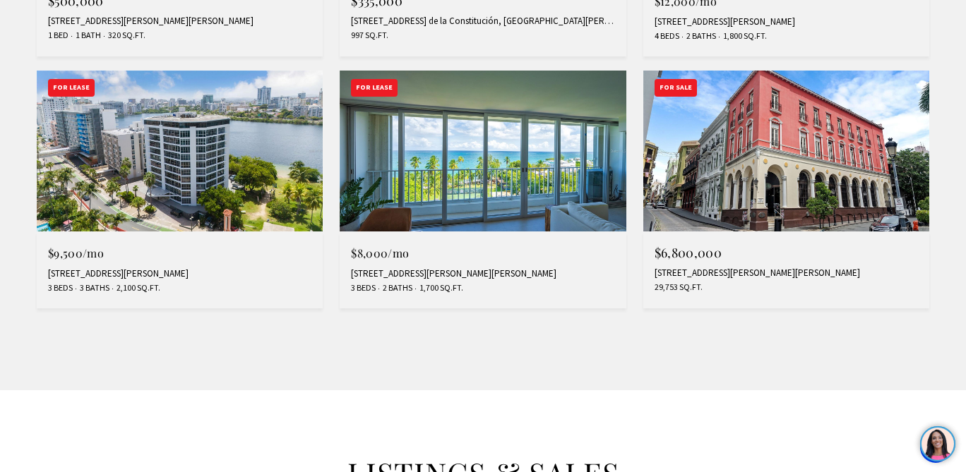
scroll to position [1316, 0]
click at [225, 167] on img at bounding box center [180, 150] width 286 height 161
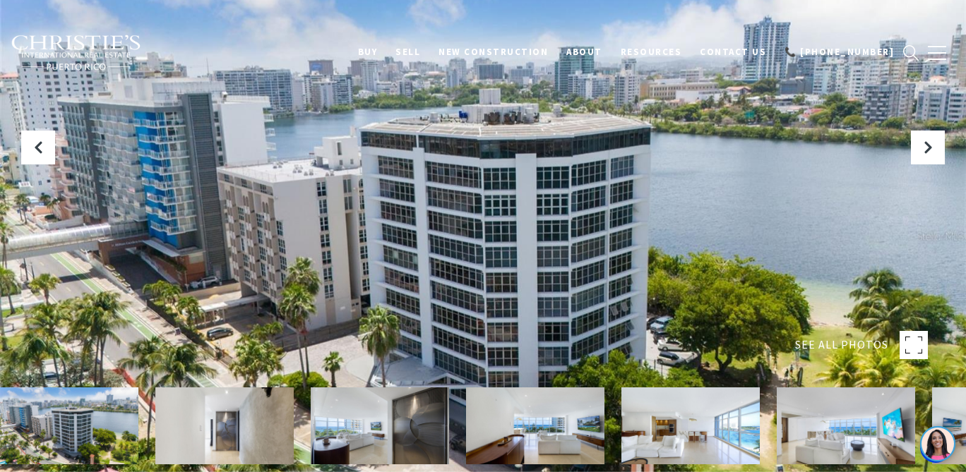
click at [859, 343] on span "SEE ALL PHOTOS" at bounding box center [841, 345] width 93 height 18
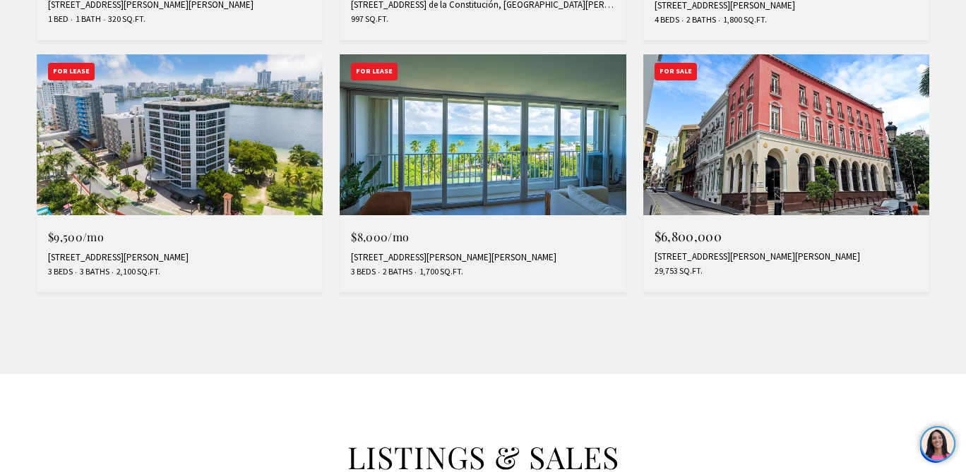
scroll to position [1333, 0]
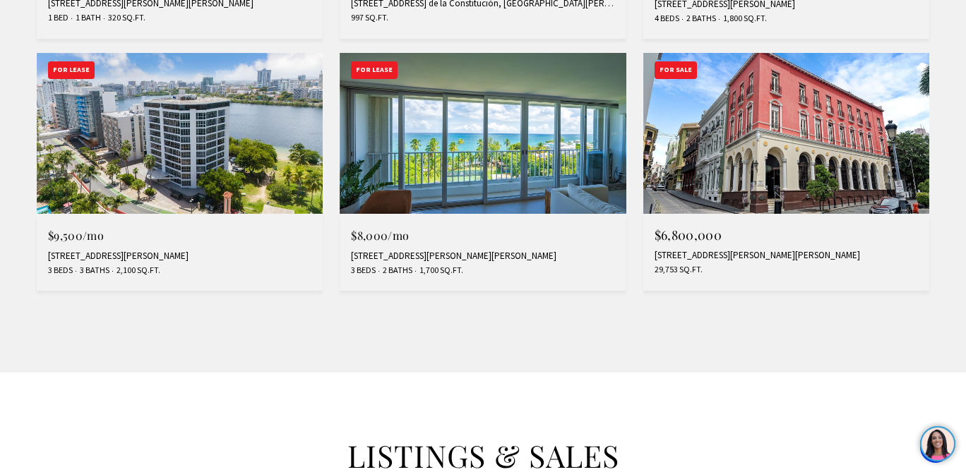
click at [482, 204] on img at bounding box center [483, 133] width 286 height 161
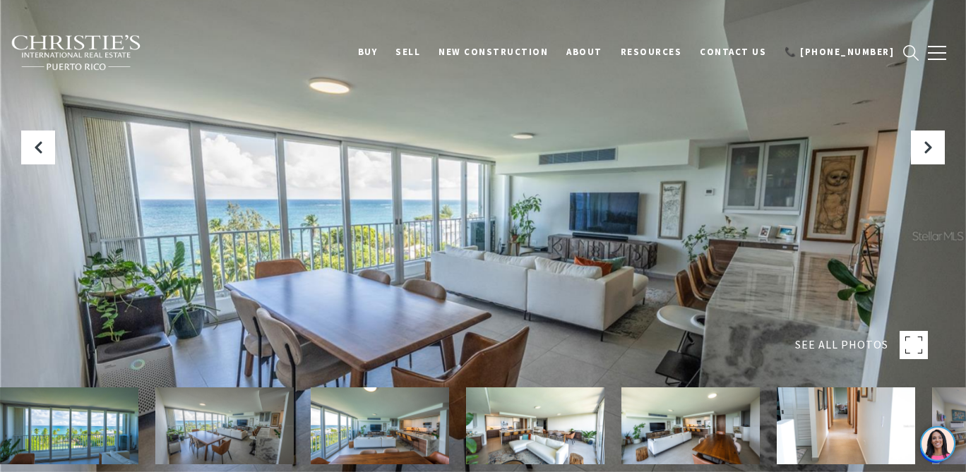
click at [76, 441] on img at bounding box center [69, 426] width 138 height 77
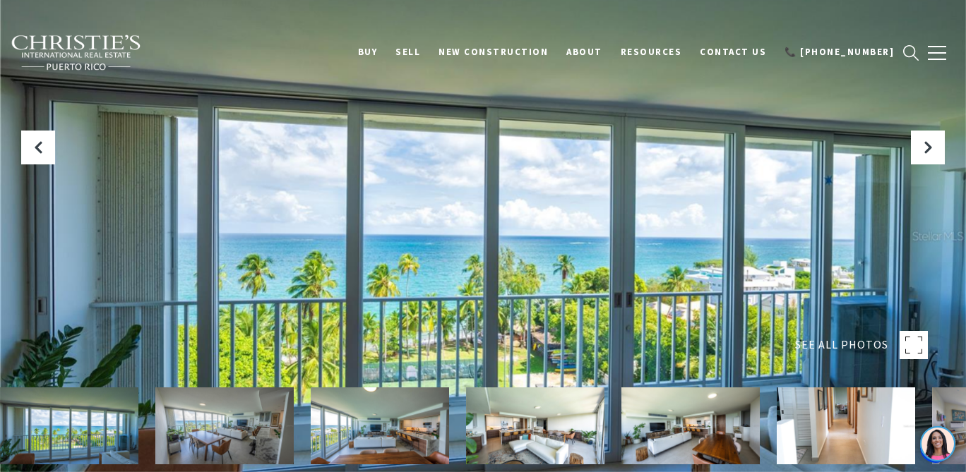
click at [215, 424] on img at bounding box center [224, 426] width 138 height 77
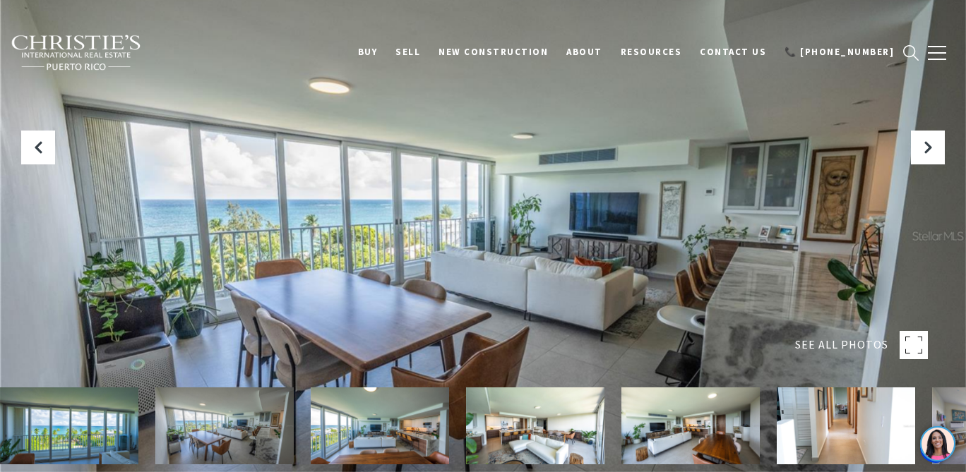
click at [359, 438] on img at bounding box center [380, 426] width 138 height 77
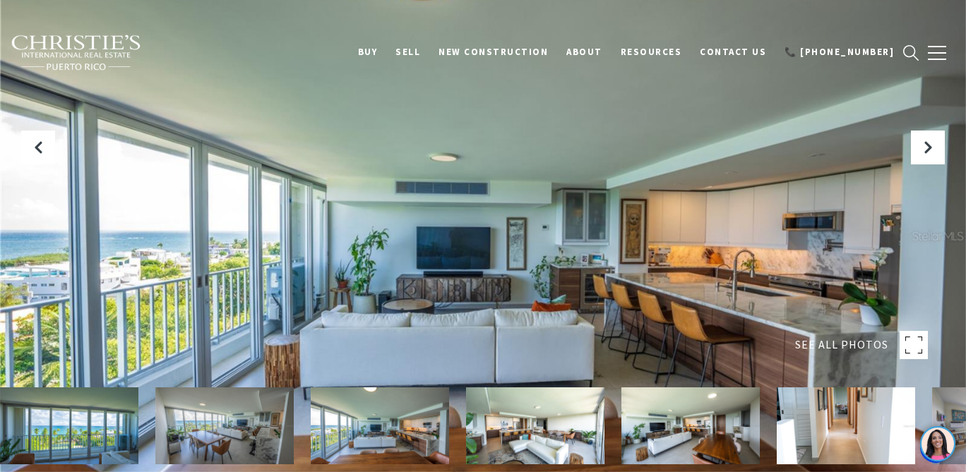
click at [505, 439] on img at bounding box center [535, 426] width 138 height 77
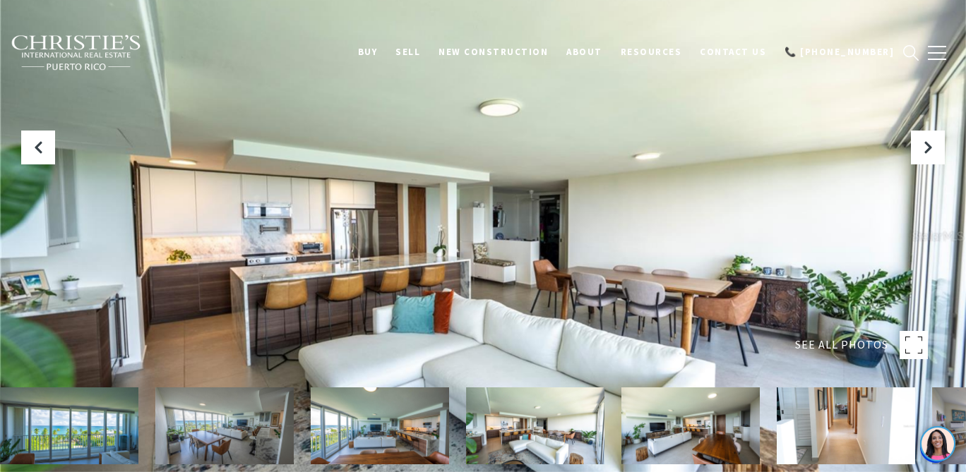
click at [658, 434] on img at bounding box center [690, 426] width 138 height 77
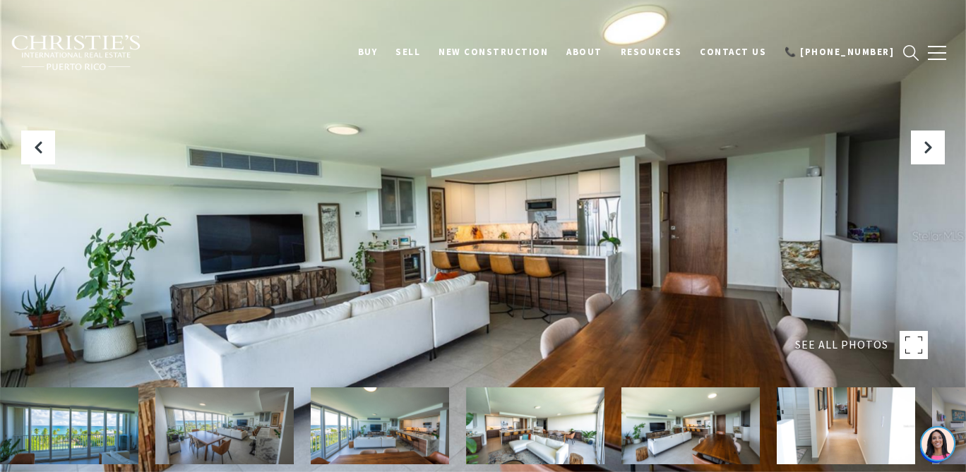
click at [835, 439] on img at bounding box center [846, 426] width 138 height 77
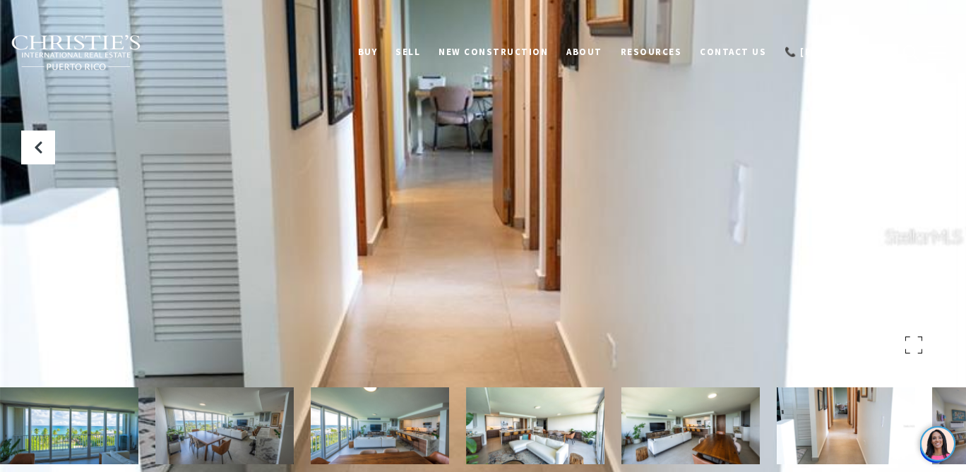
click at [930, 145] on icon "Next Slide" at bounding box center [928, 147] width 14 height 14
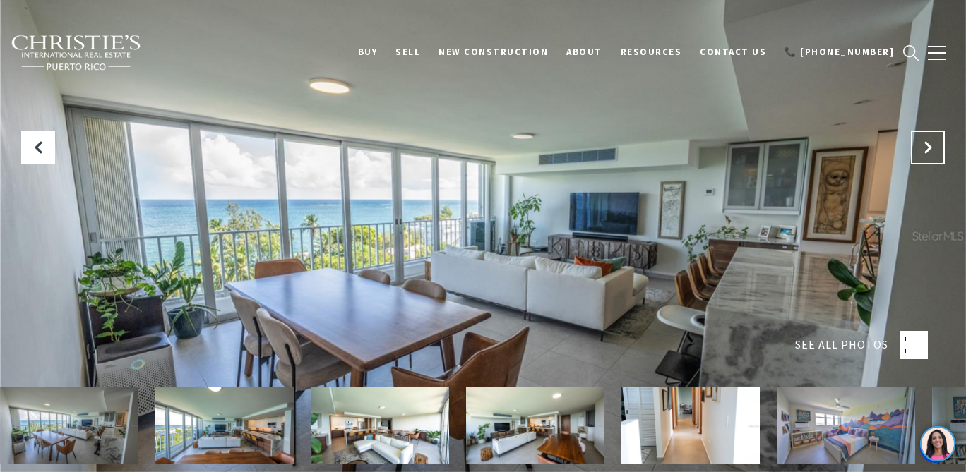
click at [930, 145] on icon "Next Slide" at bounding box center [928, 147] width 14 height 14
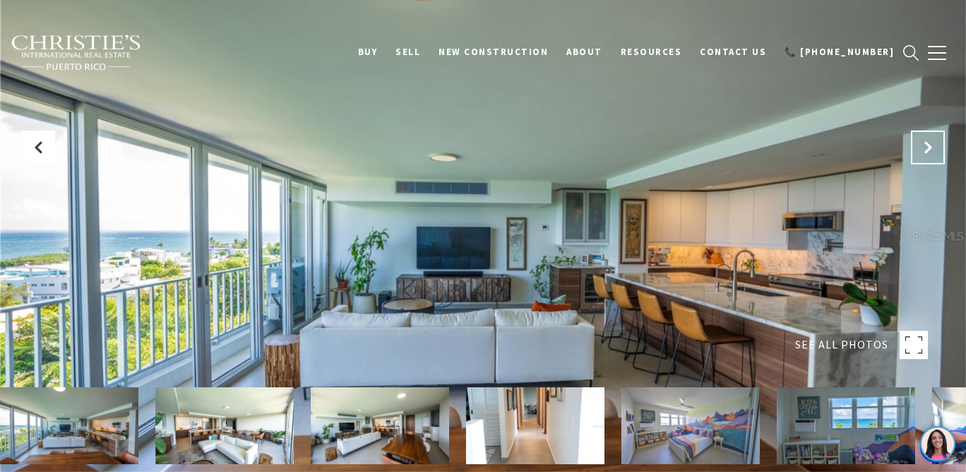
click at [930, 145] on icon "Next Slide" at bounding box center [928, 147] width 14 height 14
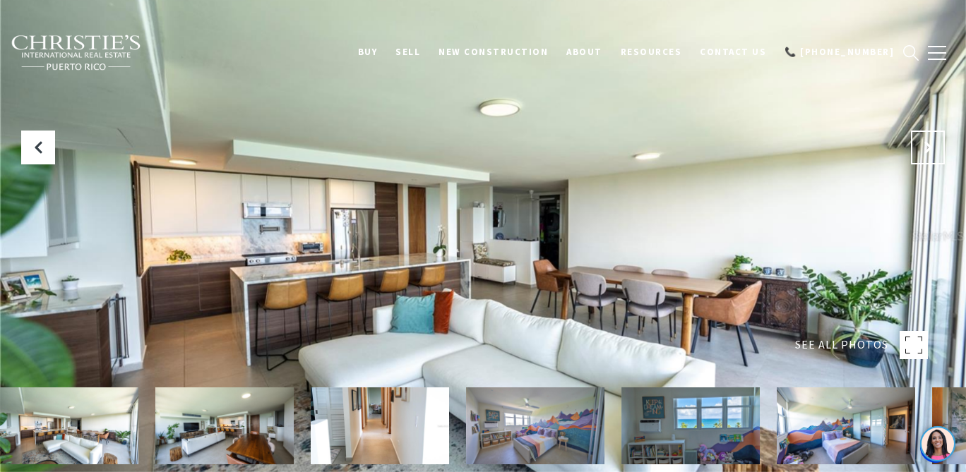
click at [930, 145] on icon "Next Slide" at bounding box center [928, 147] width 14 height 14
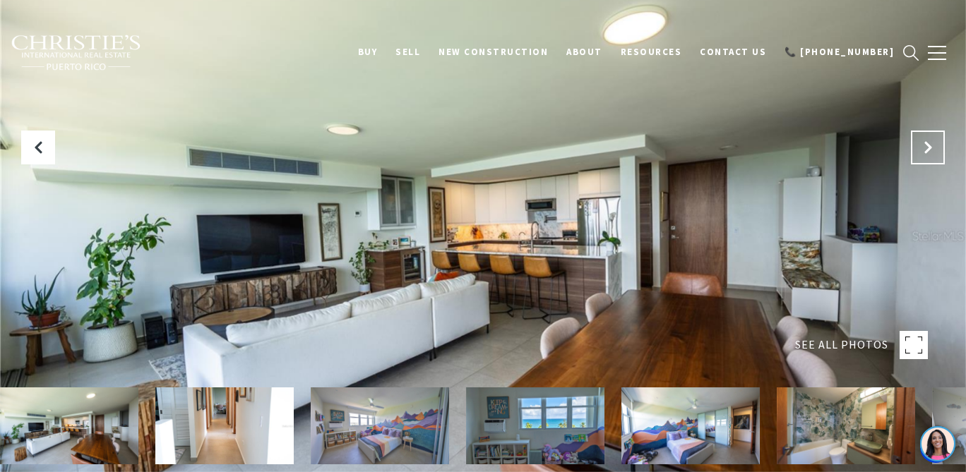
click at [930, 145] on icon "Next Slide" at bounding box center [928, 147] width 14 height 14
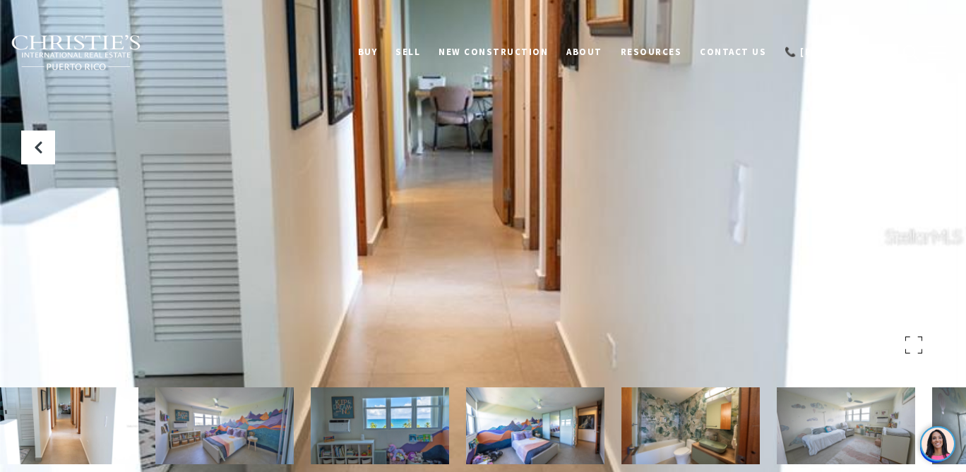
click at [930, 146] on icon "Next Slide" at bounding box center [928, 147] width 14 height 14
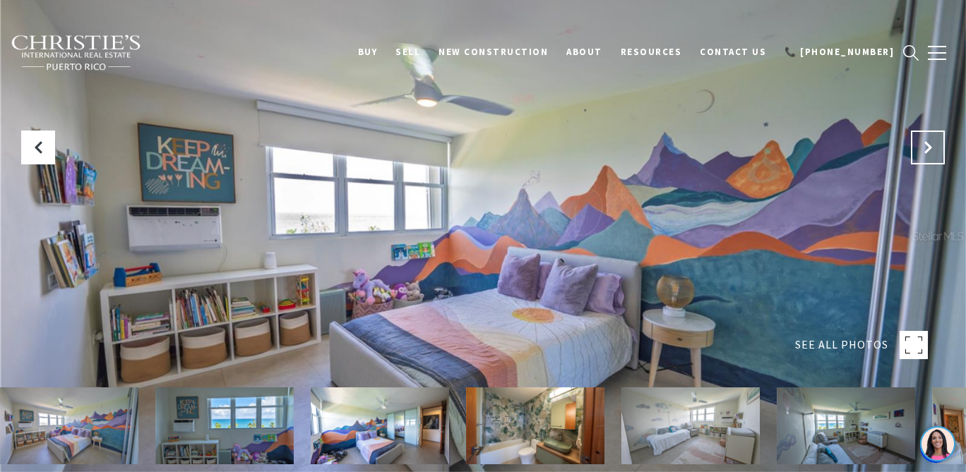
click at [930, 146] on icon "Next Slide" at bounding box center [928, 147] width 14 height 14
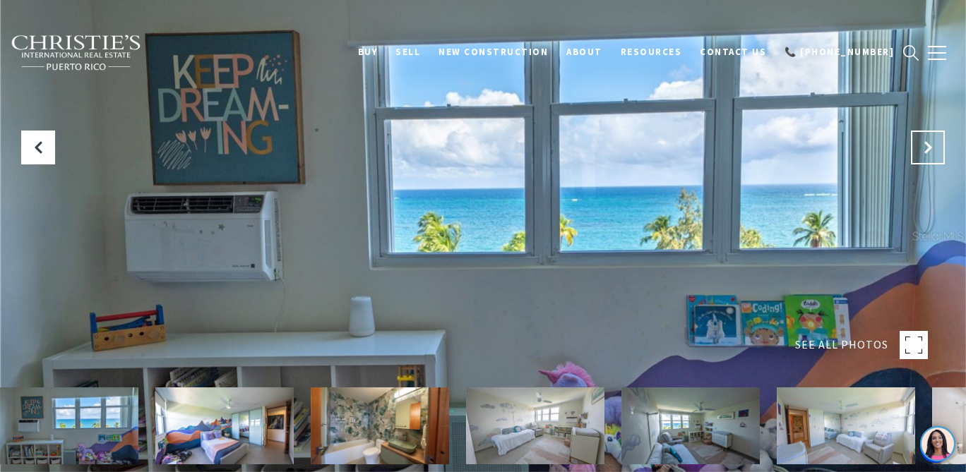
click at [930, 146] on icon "Next Slide" at bounding box center [928, 147] width 14 height 14
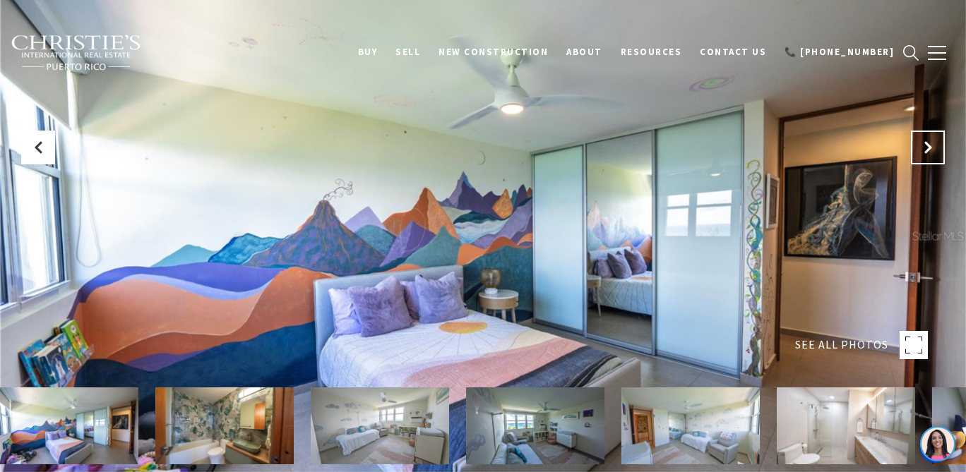
click at [930, 146] on icon "Next Slide" at bounding box center [928, 147] width 14 height 14
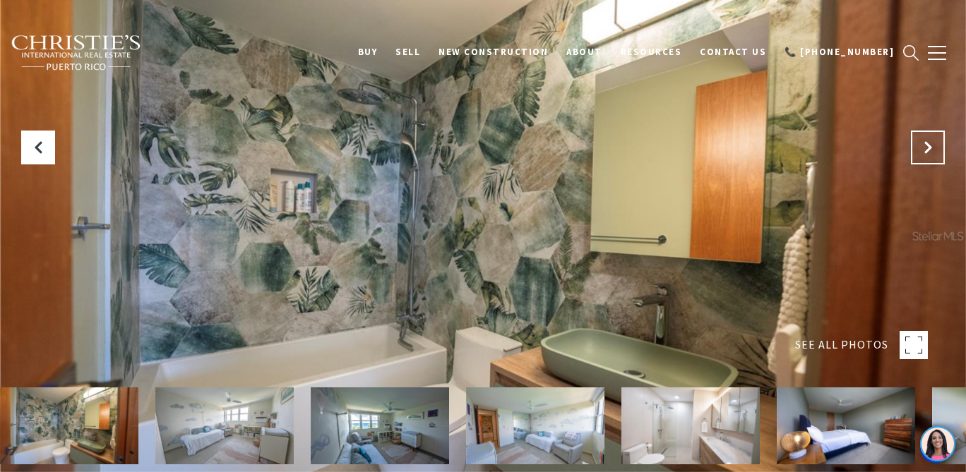
click at [930, 146] on icon "Next Slide" at bounding box center [928, 147] width 14 height 14
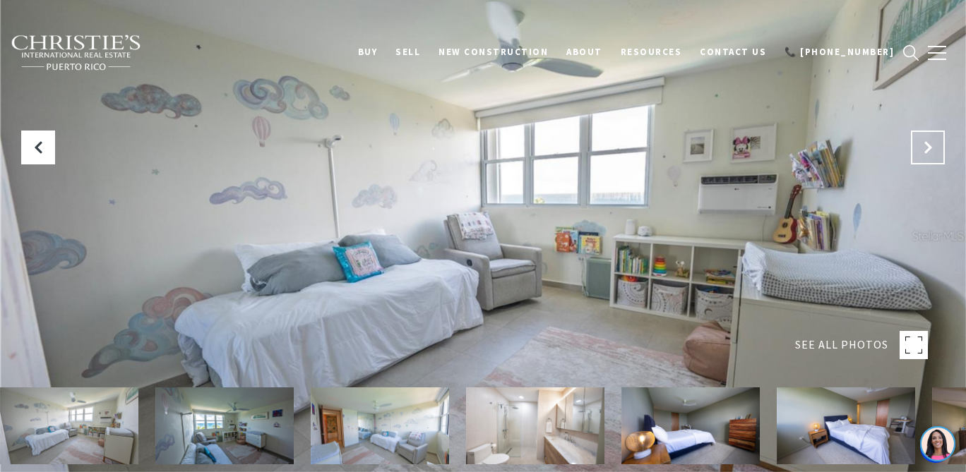
click at [930, 146] on icon "Next Slide" at bounding box center [928, 147] width 14 height 14
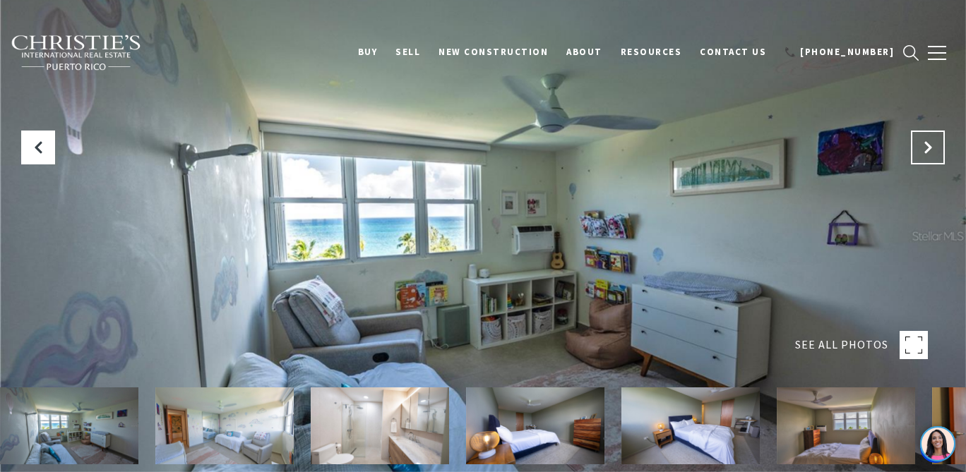
click at [930, 146] on icon "Next Slide" at bounding box center [928, 147] width 14 height 14
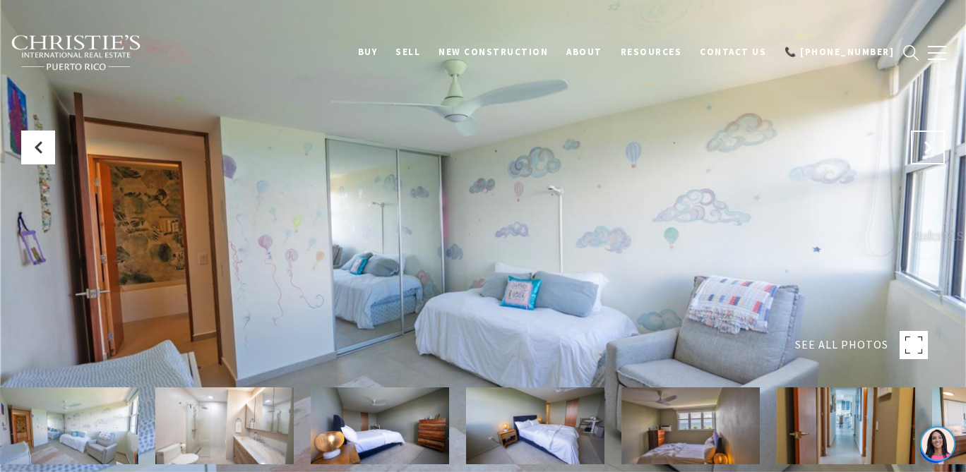
click at [930, 146] on icon "Next Slide" at bounding box center [928, 147] width 14 height 14
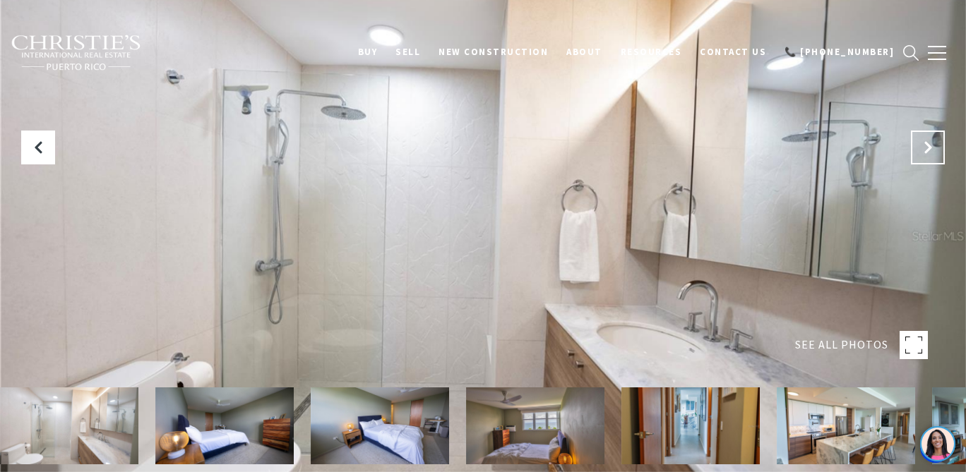
click at [930, 146] on icon "Next Slide" at bounding box center [928, 147] width 14 height 14
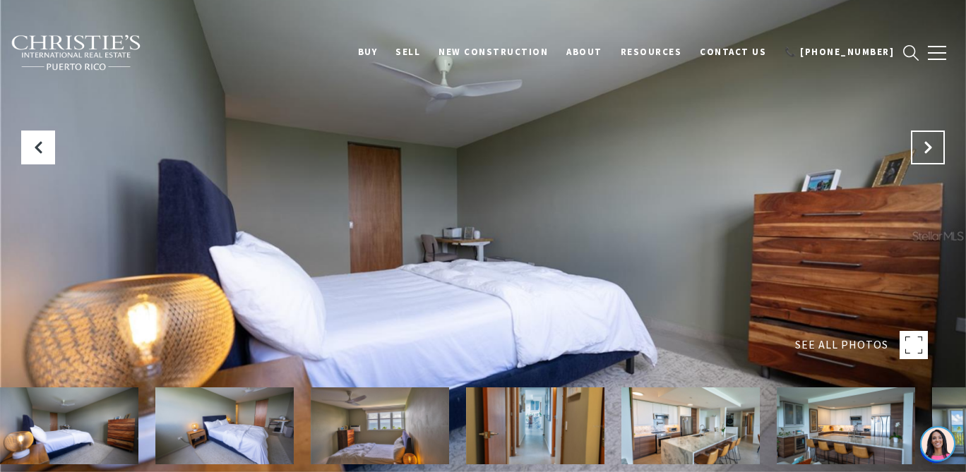
click at [930, 146] on icon "Next Slide" at bounding box center [928, 147] width 14 height 14
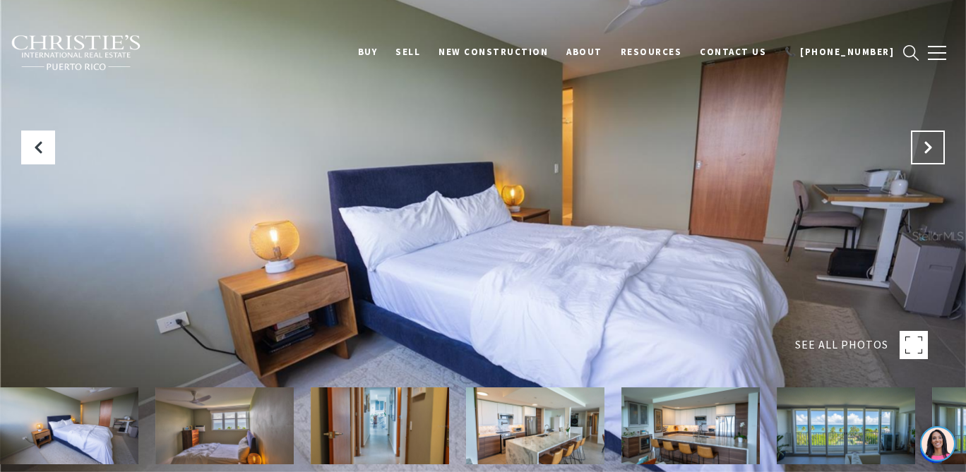
click at [930, 146] on icon "Next Slide" at bounding box center [928, 147] width 14 height 14
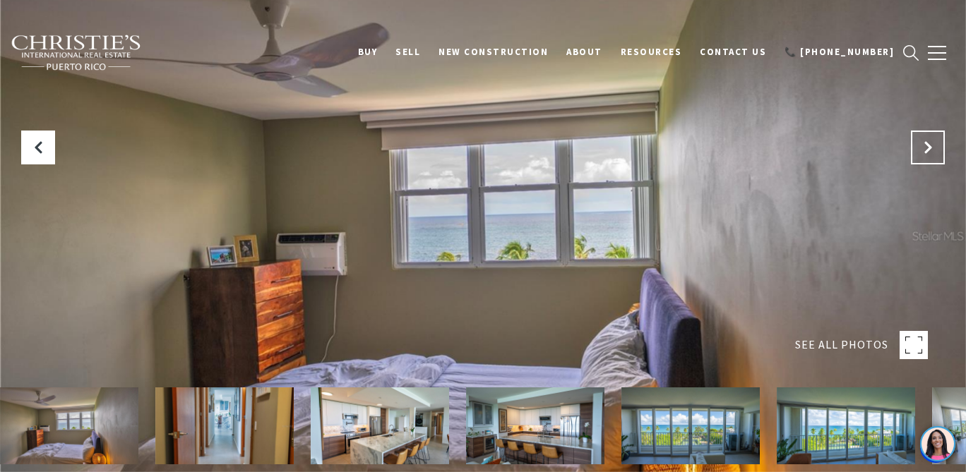
click at [930, 146] on icon "Next Slide" at bounding box center [928, 147] width 14 height 14
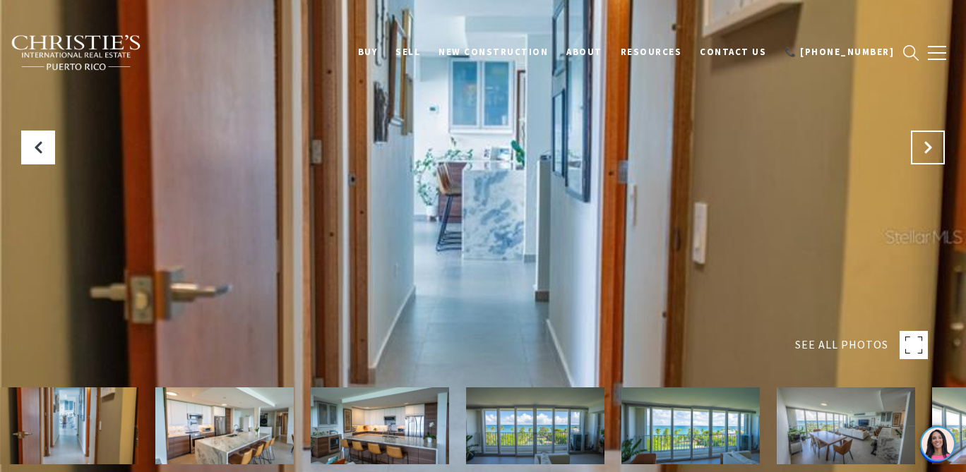
click at [930, 146] on icon "Next Slide" at bounding box center [928, 147] width 14 height 14
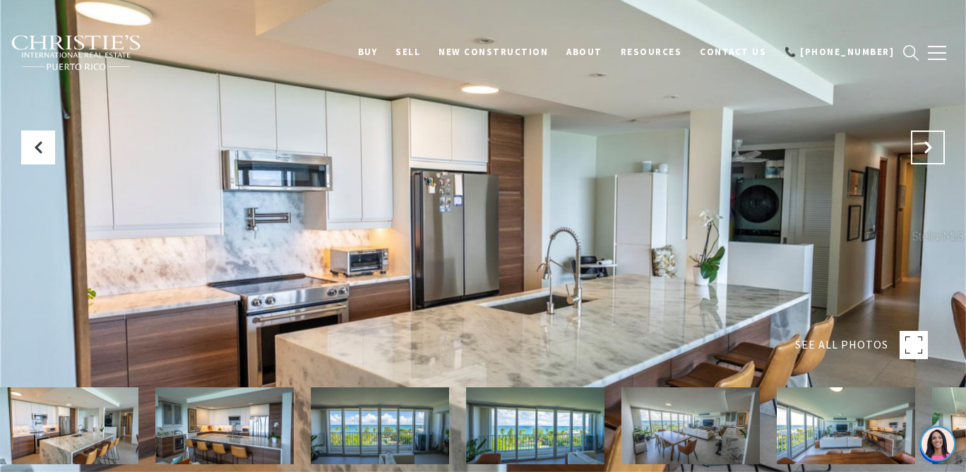
click at [930, 146] on icon "Next Slide" at bounding box center [928, 147] width 14 height 14
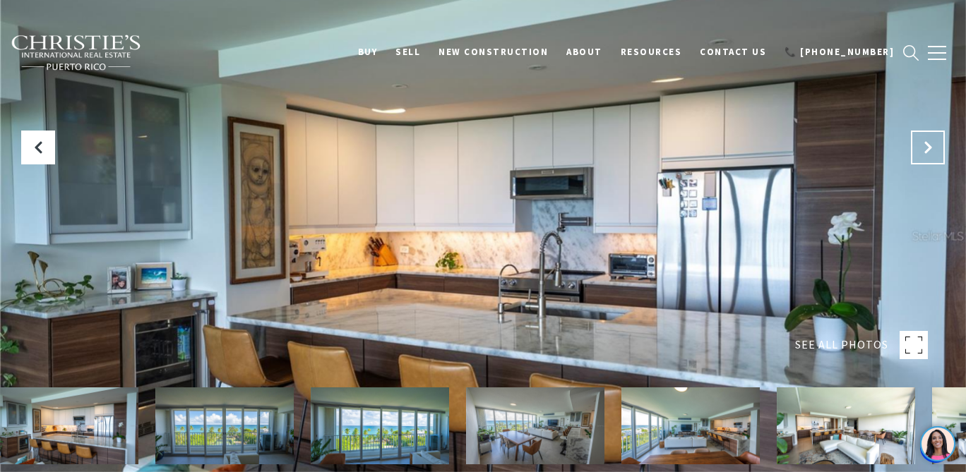
click at [930, 147] on icon "Next Slide" at bounding box center [928, 147] width 14 height 14
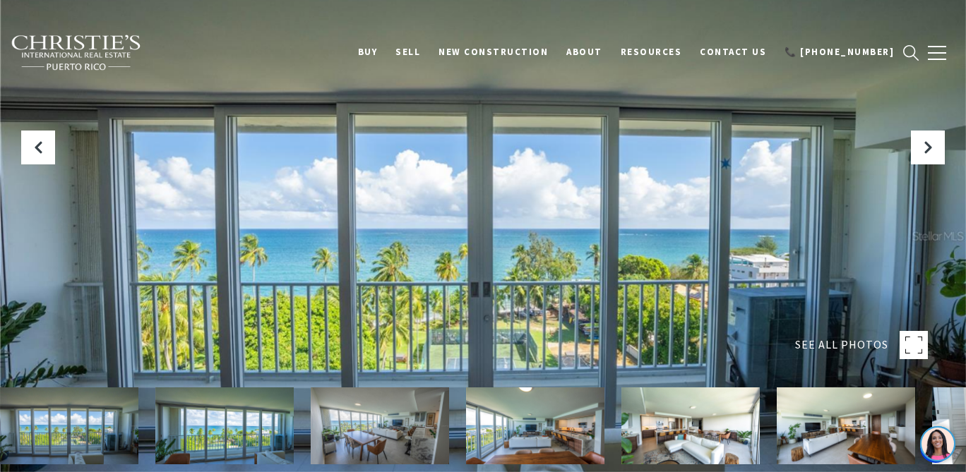
click at [92, 59] on img at bounding box center [76, 53] width 131 height 37
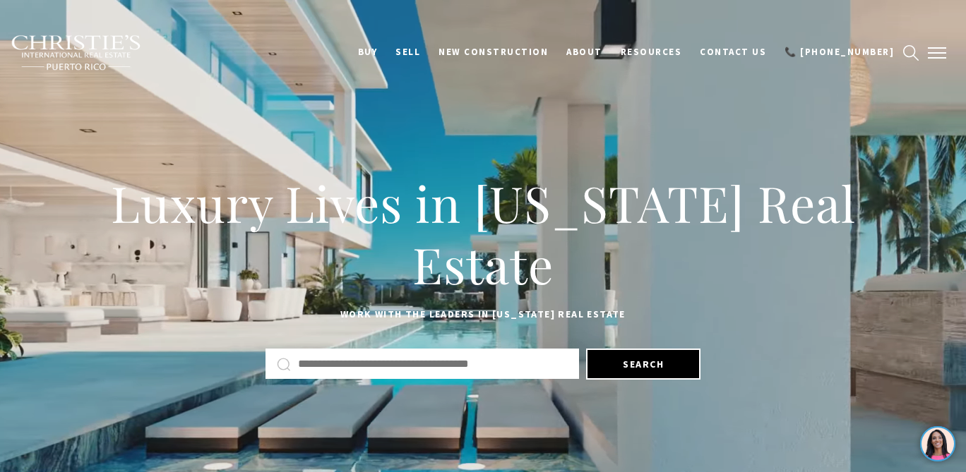
click at [937, 52] on span "button" at bounding box center [937, 52] width 18 height 1
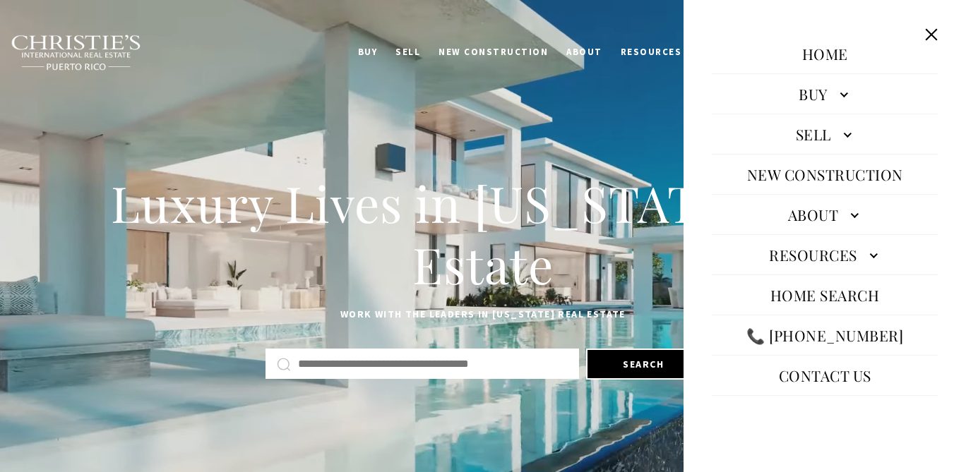
click at [849, 95] on link "Buy" at bounding box center [825, 94] width 226 height 34
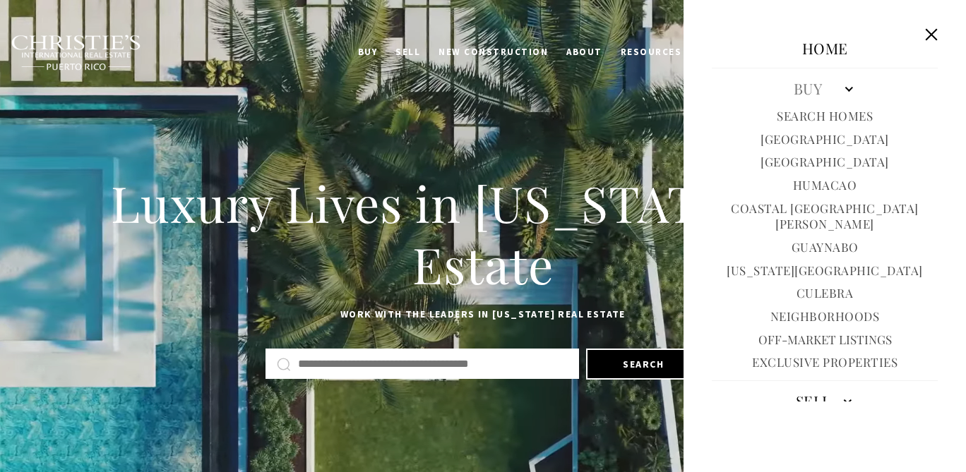
click at [846, 213] on link "Coastal [GEOGRAPHIC_DATA][PERSON_NAME]" at bounding box center [825, 217] width 226 height 32
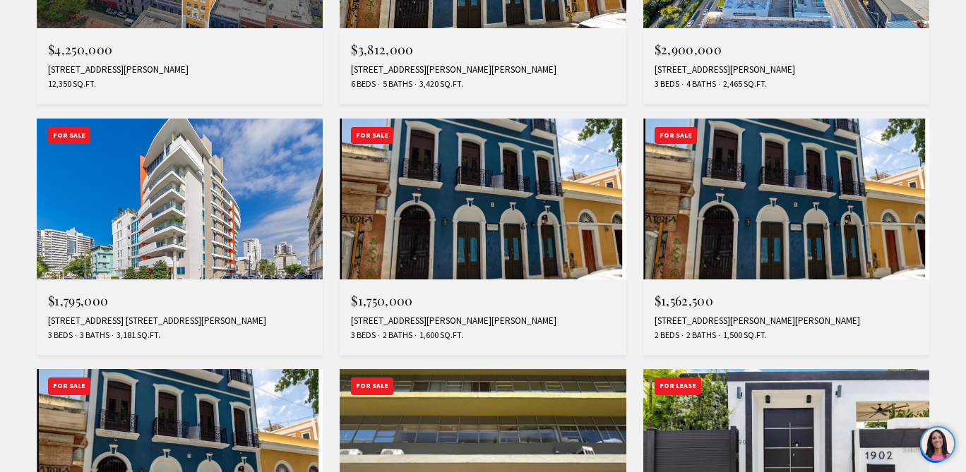
scroll to position [765, 0]
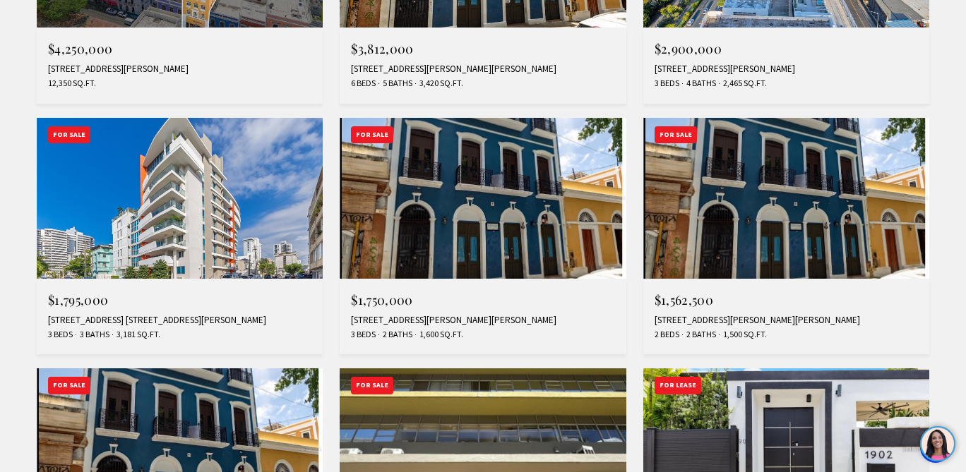
click at [216, 208] on img at bounding box center [180, 198] width 286 height 161
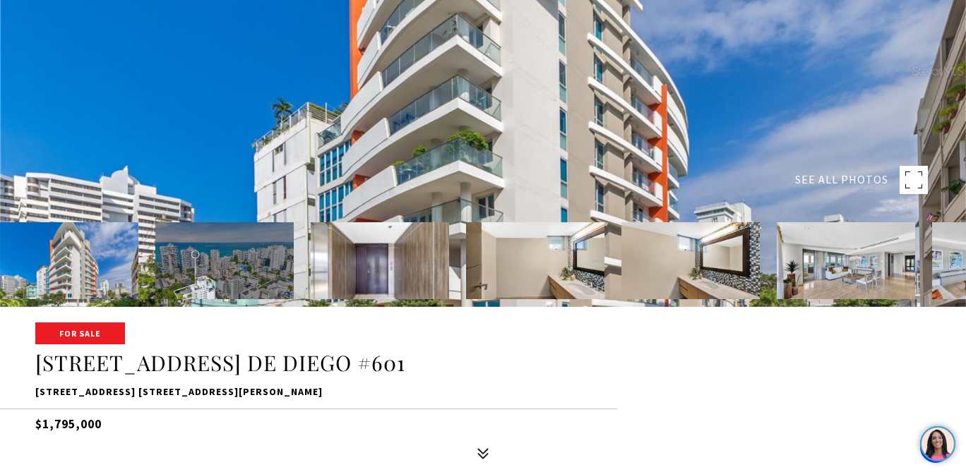
click at [867, 263] on img at bounding box center [846, 260] width 138 height 77
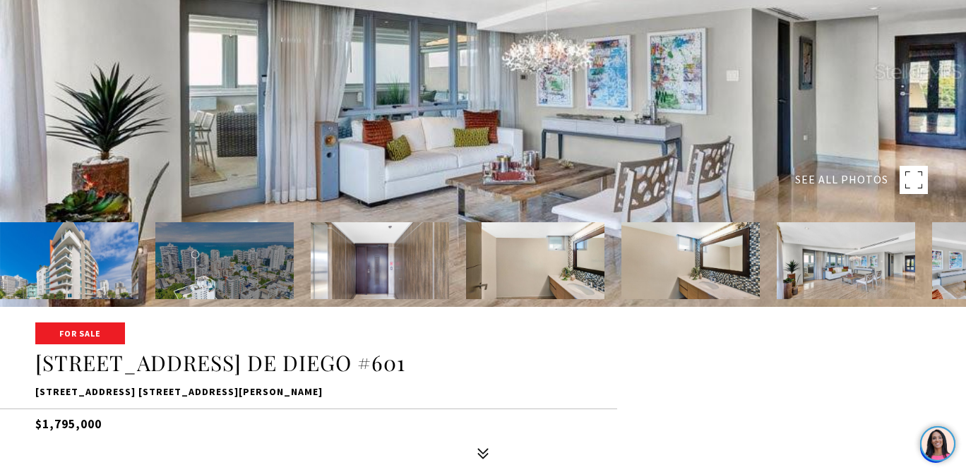
scroll to position [163, 0]
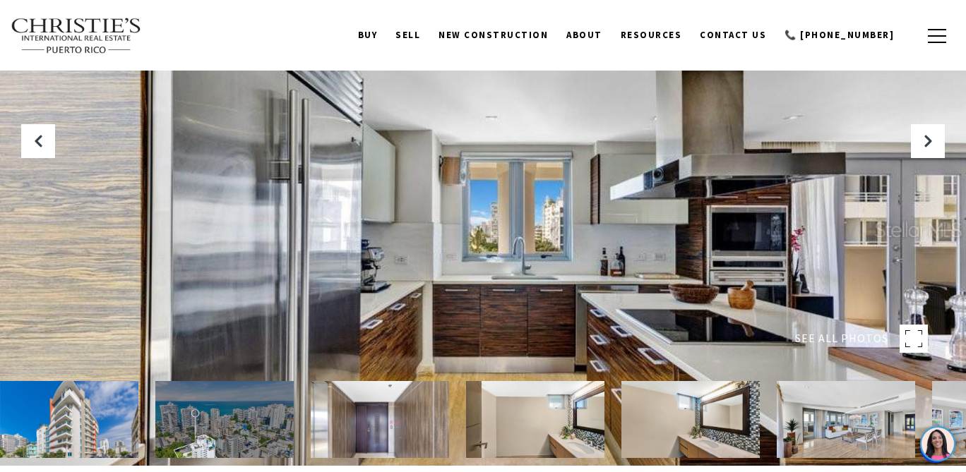
scroll to position [8, 0]
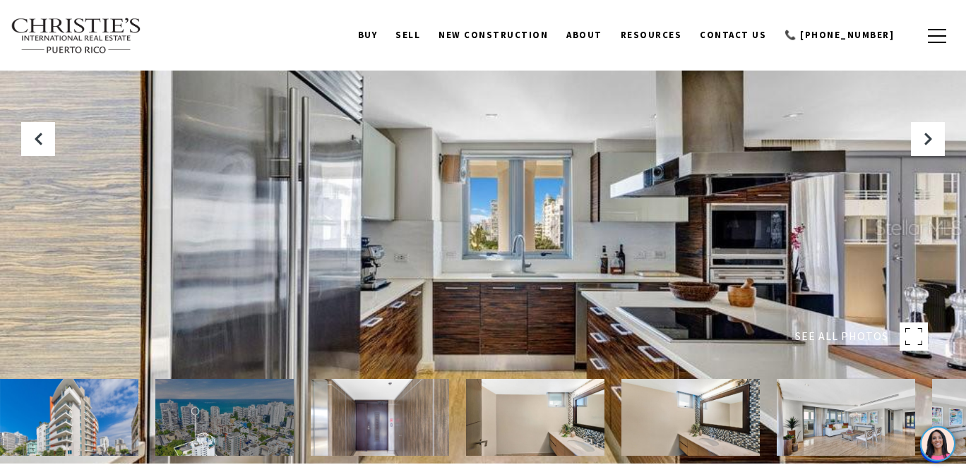
click at [904, 335] on rect at bounding box center [913, 337] width 28 height 28
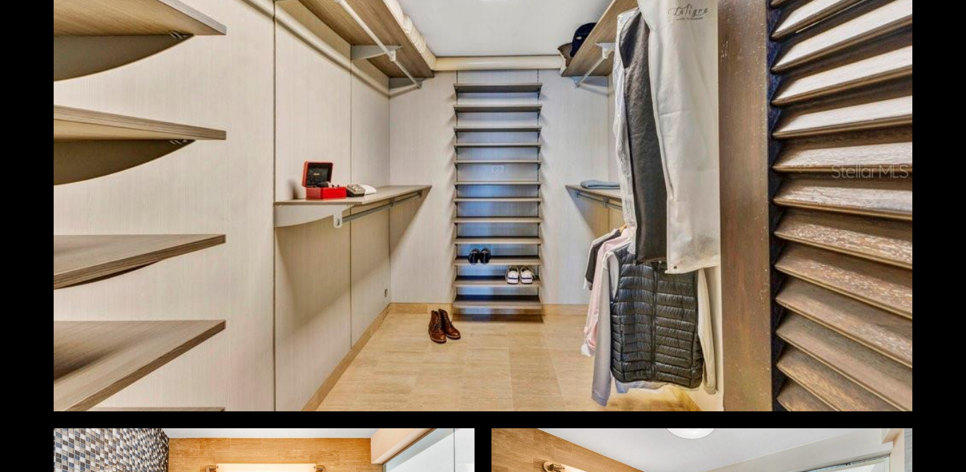
scroll to position [7661, 0]
